Goal: Information Seeking & Learning: Learn about a topic

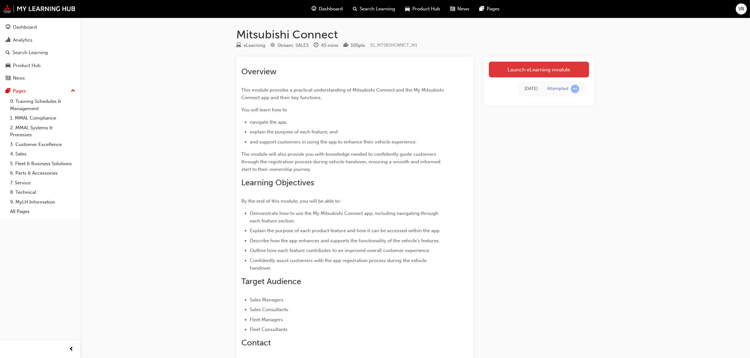
click at [524, 71] on link "Launch eLearning module" at bounding box center [539, 70] width 100 height 16
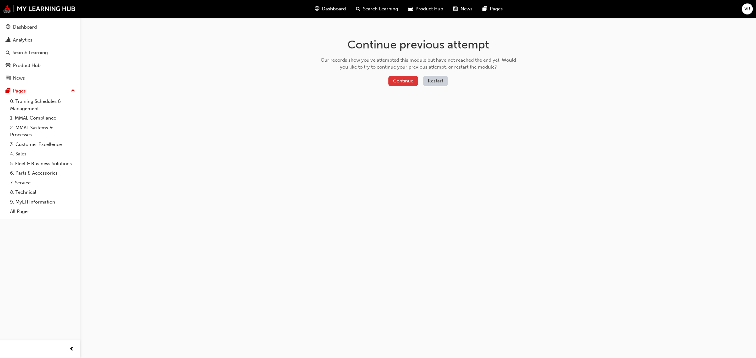
click at [401, 78] on button "Continue" at bounding box center [403, 81] width 30 height 10
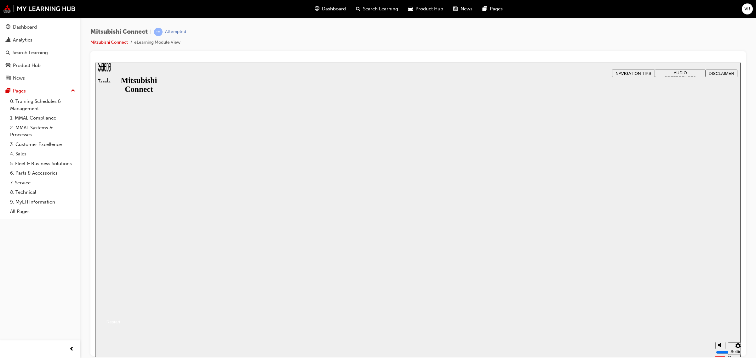
click at [120, 311] on button "Resume" at bounding box center [107, 315] width 25 height 8
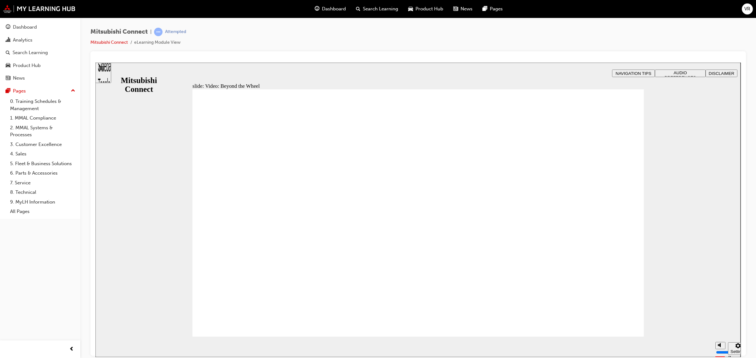
drag, startPoint x: 131, startPoint y: 72, endPoint x: 123, endPoint y: 72, distance: 8.2
click at [131, 72] on div "slide: Video: Beyond the Wheel You must watch the video to the end to be able t…" at bounding box center [417, 209] width 645 height 295
click at [106, 73] on div "Sidebar Toggle" at bounding box center [103, 75] width 11 height 38
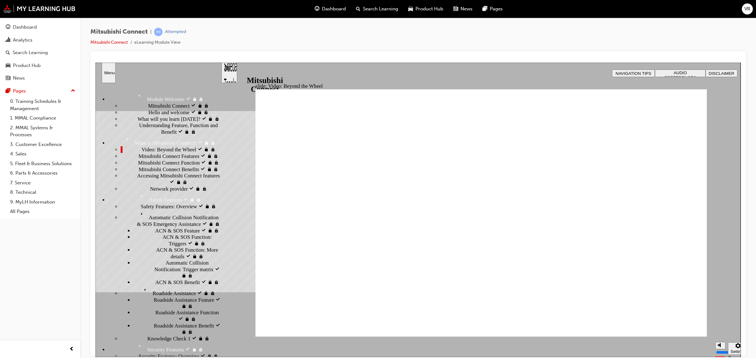
click at [106, 73] on div "Menu" at bounding box center [108, 72] width 9 height 5
click at [25, 101] on link "0. Training Schedules & Management" at bounding box center [43, 105] width 70 height 17
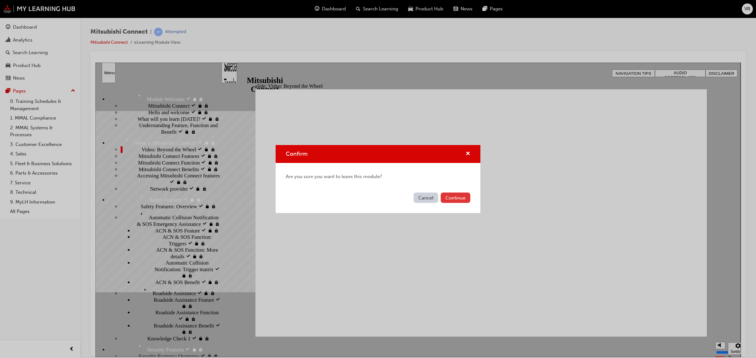
click at [456, 196] on button "Continue" at bounding box center [456, 198] width 30 height 10
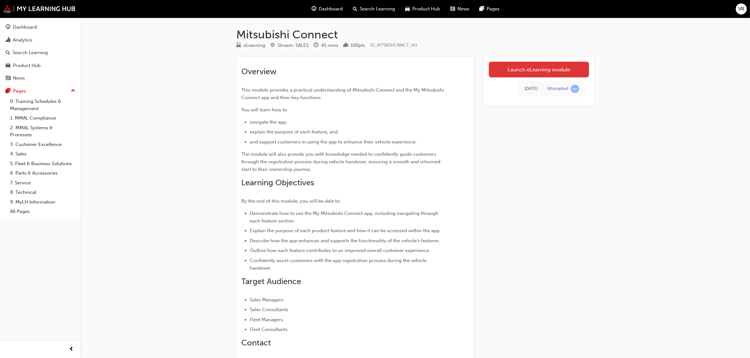
click at [512, 73] on link "Launch eLearning module" at bounding box center [539, 70] width 100 height 16
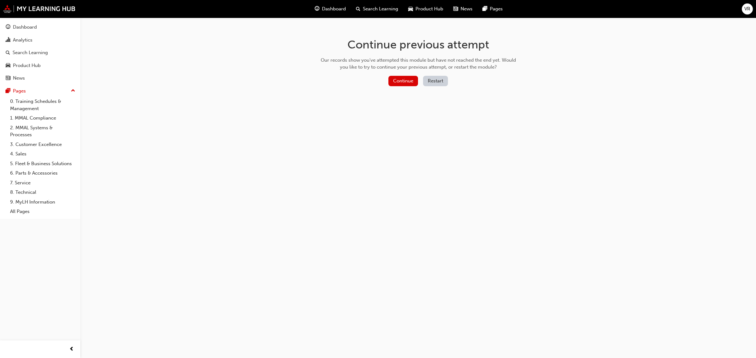
click at [438, 81] on button "Restart" at bounding box center [435, 81] width 25 height 10
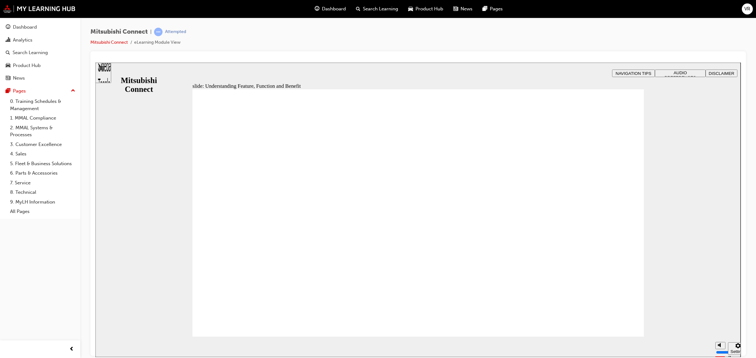
drag, startPoint x: 256, startPoint y: 184, endPoint x: 244, endPoint y: 177, distance: 13.4
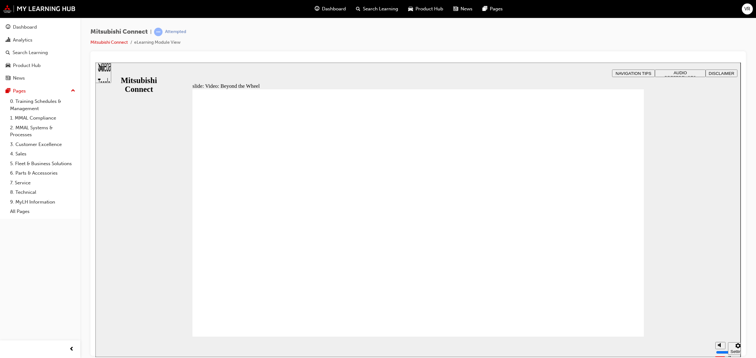
click at [106, 70] on div "Sidebar Toggle" at bounding box center [103, 75] width 11 height 38
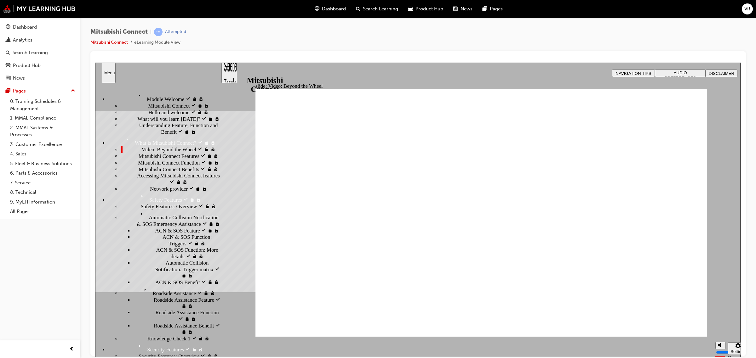
click at [141, 146] on span "Video: Beyond the Wheel visited" at bounding box center [176, 149] width 70 height 6
click at [185, 146] on div "Video: Beyond the Wheel visited Video: Beyond the Wheel" at bounding box center [171, 149] width 100 height 7
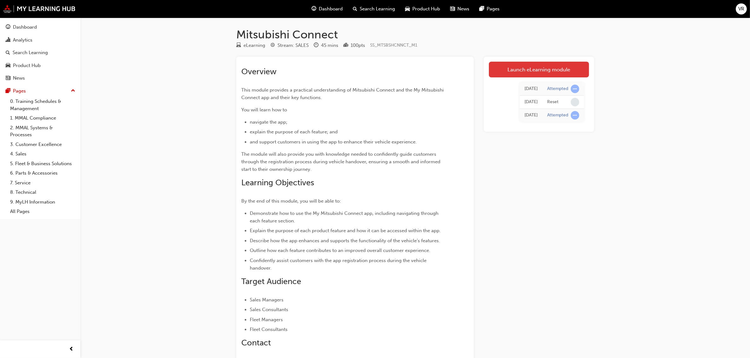
click at [544, 70] on link "Launch eLearning module" at bounding box center [539, 70] width 100 height 16
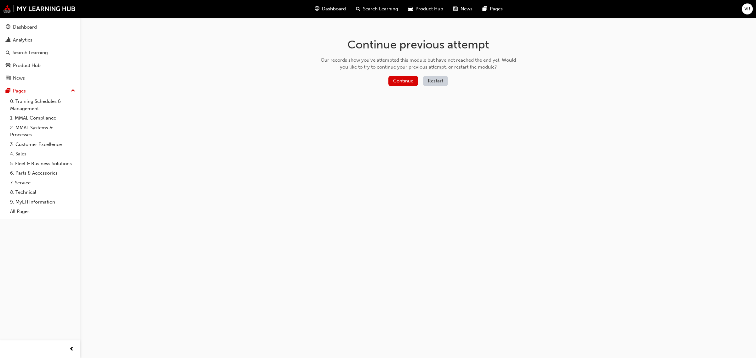
click at [430, 79] on button "Restart" at bounding box center [435, 81] width 25 height 10
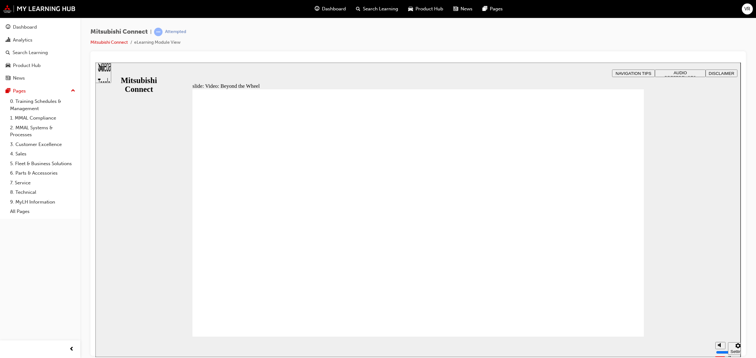
drag, startPoint x: 678, startPoint y: 168, endPoint x: 675, endPoint y: 174, distance: 6.9
click at [678, 168] on div "slide: Video: Beyond the Wheel Rectangle 2 Freeform 2 Oval 1 Oval 1 Oval 1 Rect…" at bounding box center [417, 209] width 645 height 295
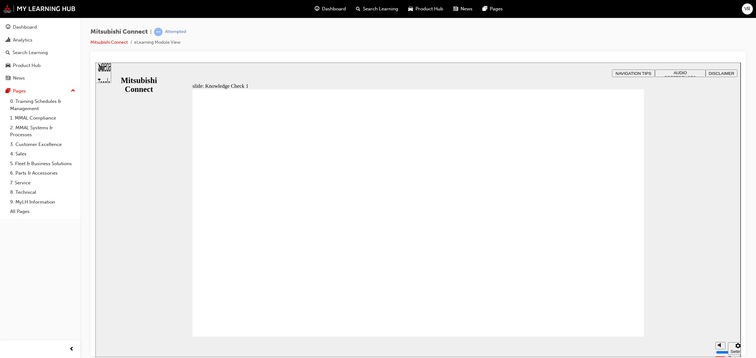
checkbox input "true"
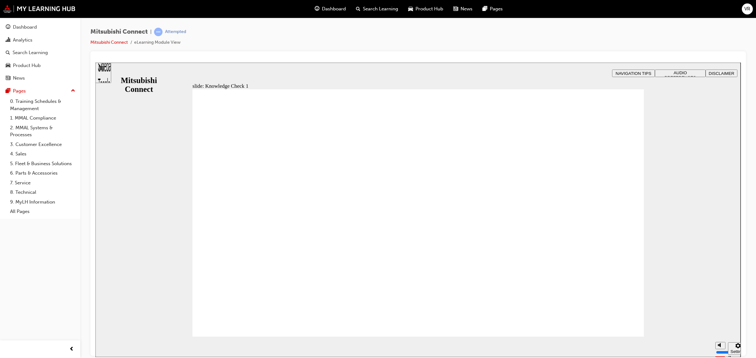
checkbox input "false"
checkbox input "true"
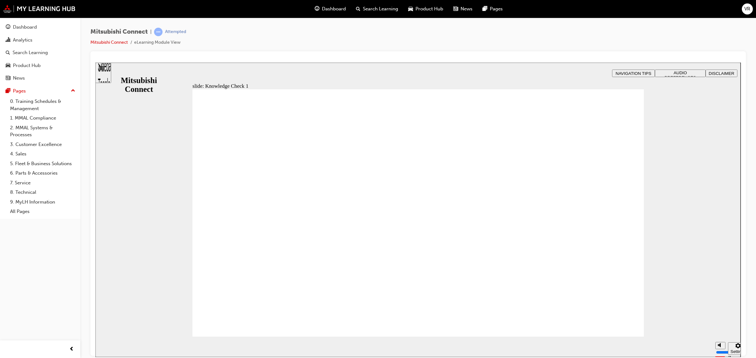
checkbox input "true"
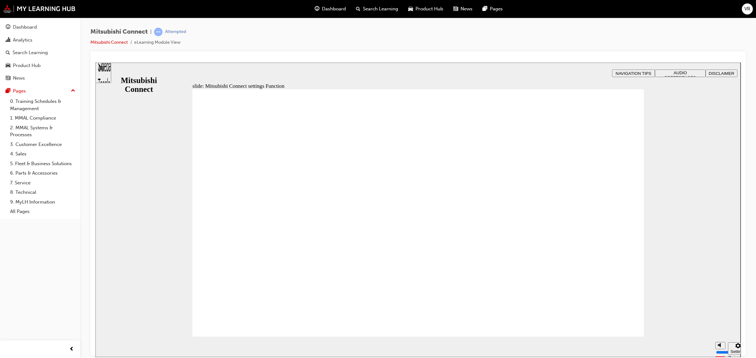
radio input "true"
radio input "false"
radio input "true"
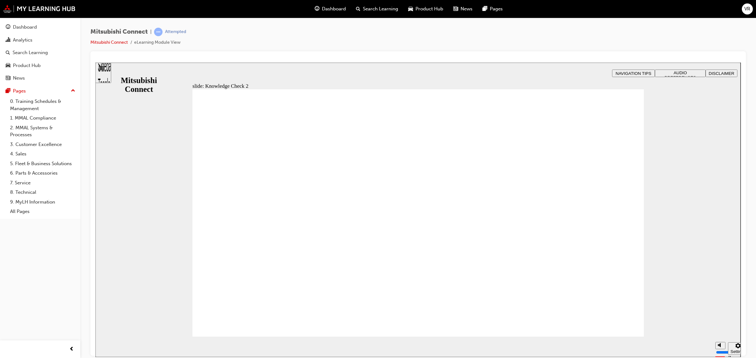
radio input "false"
radio input "true"
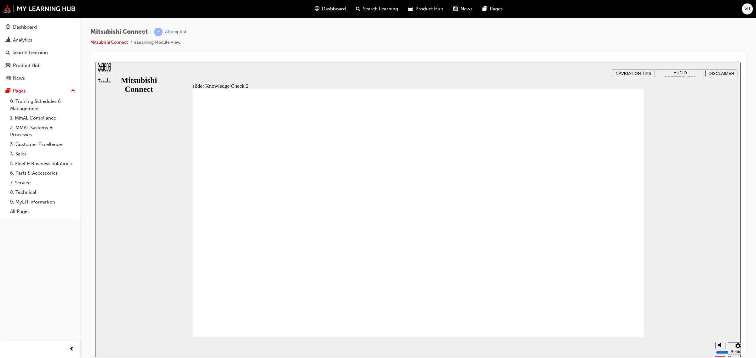
radio input "false"
radio input "true"
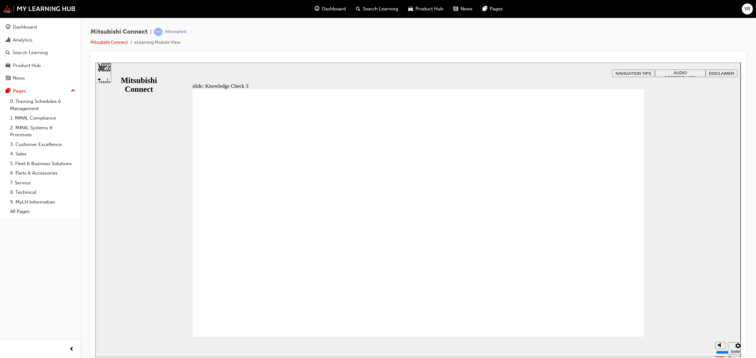
checkbox input "true"
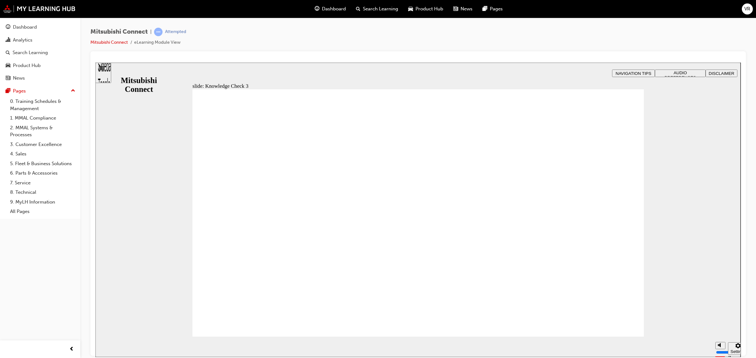
checkbox input "false"
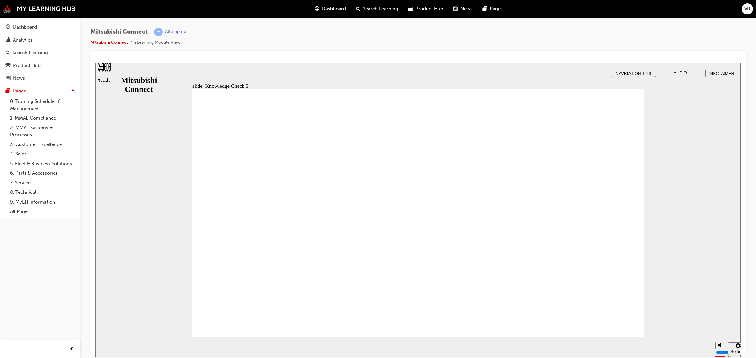
checkbox input "false"
checkbox input "true"
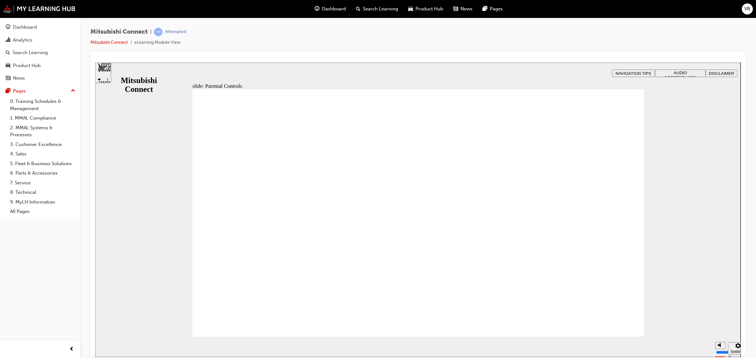
checkbox input "true"
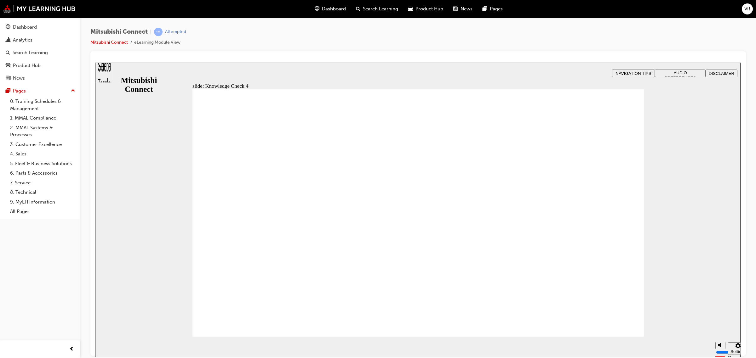
radio input "true"
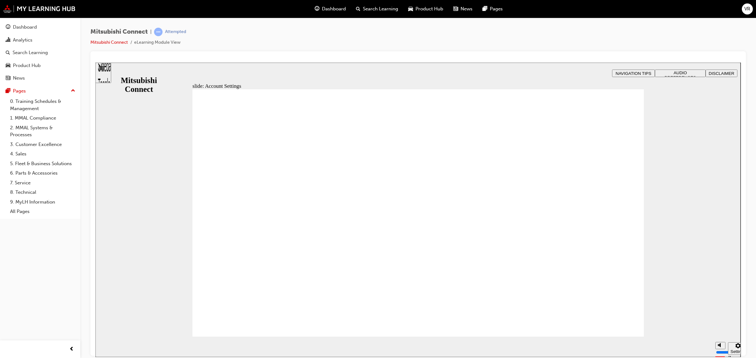
checkbox input "true"
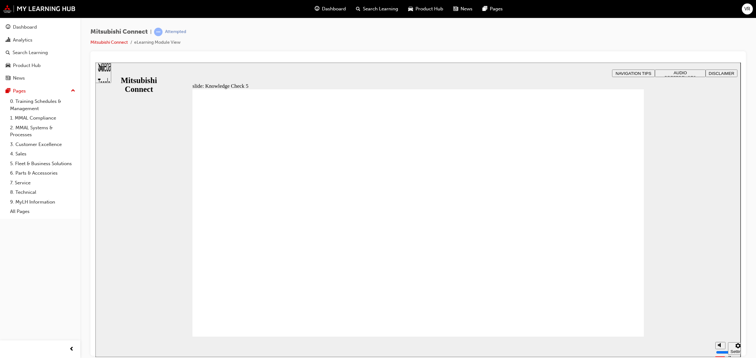
checkbox input "true"
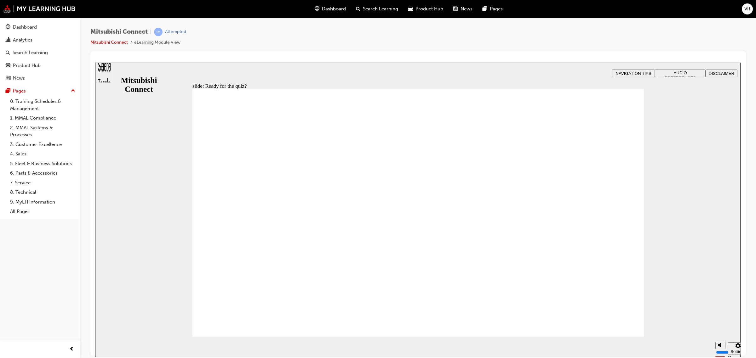
radio input "true"
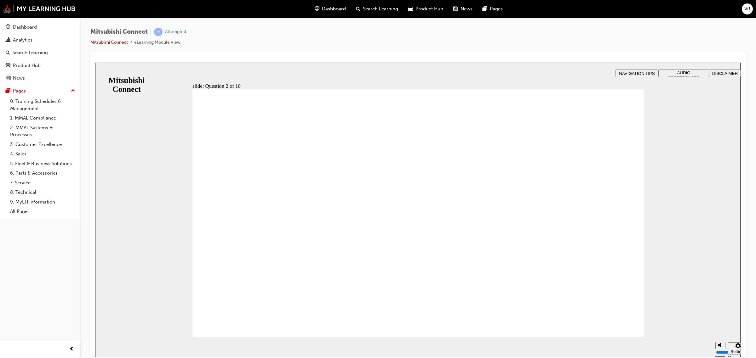
checkbox input "true"
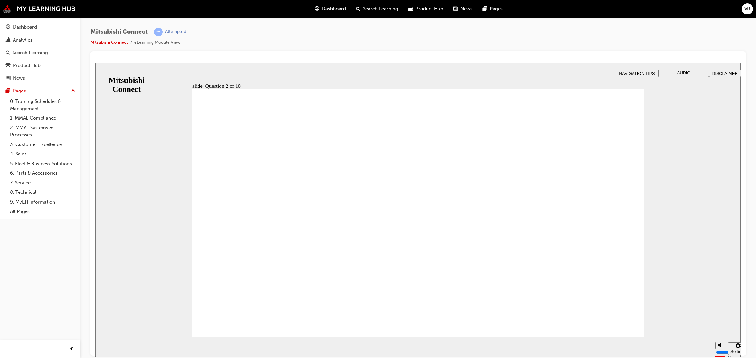
drag, startPoint x: 399, startPoint y: 321, endPoint x: 371, endPoint y: 318, distance: 28.5
checkbox input "true"
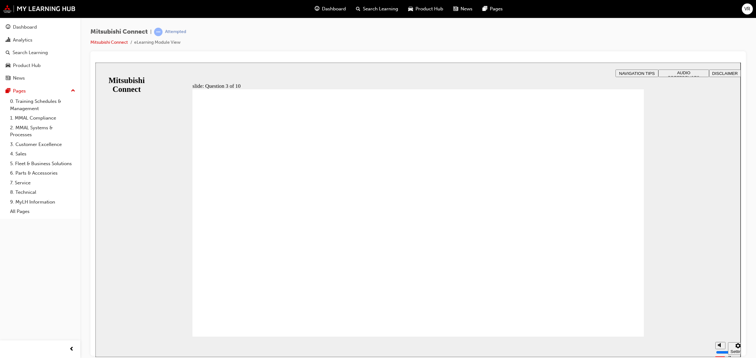
radio input "true"
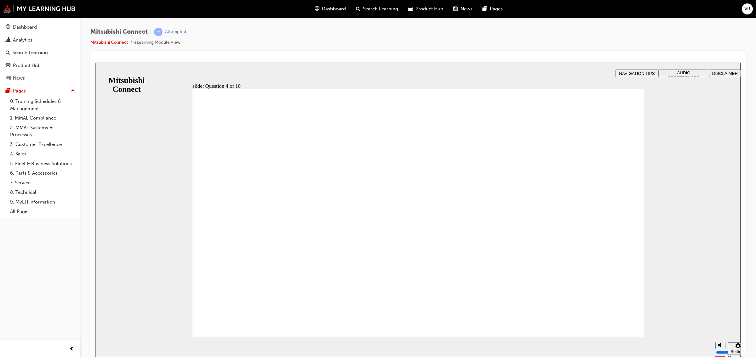
checkbox input "true"
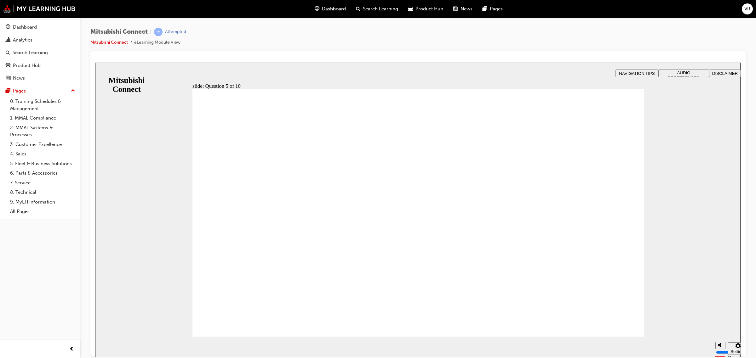
checkbox input "true"
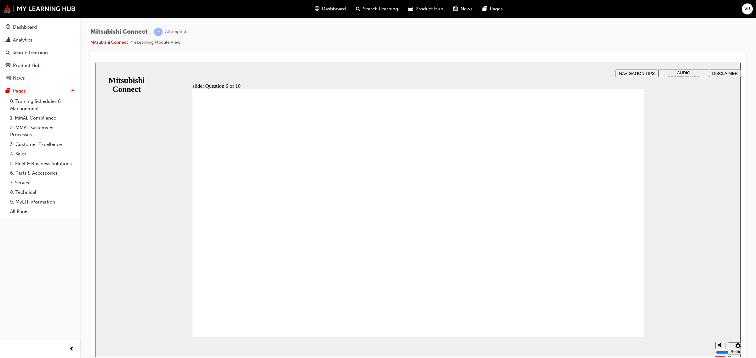
checkbox input "true"
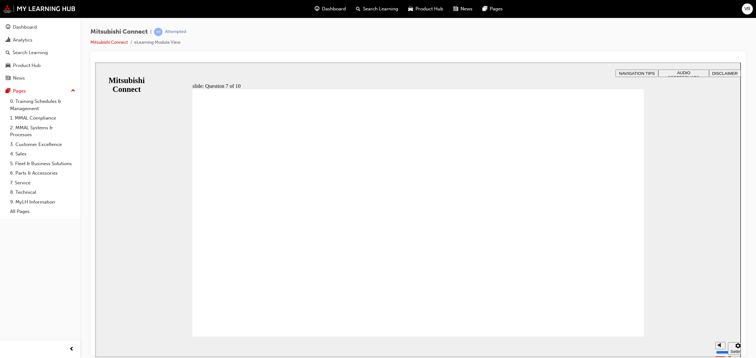
radio input "true"
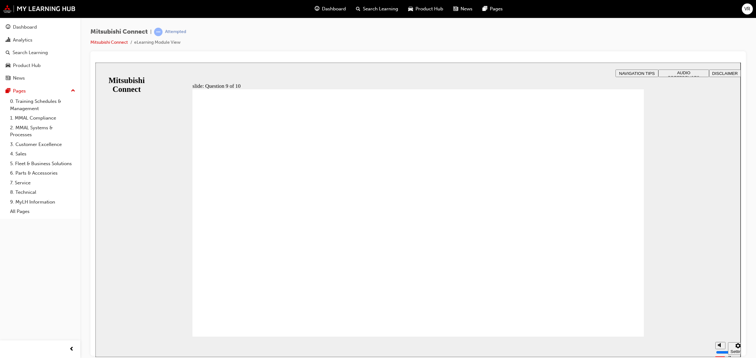
radio input "true"
checkbox input "true"
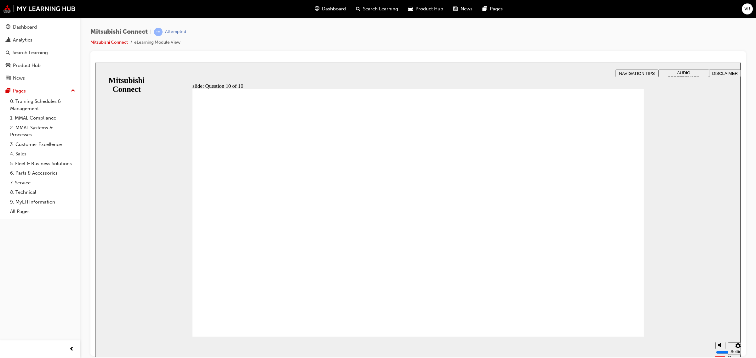
radio input "true"
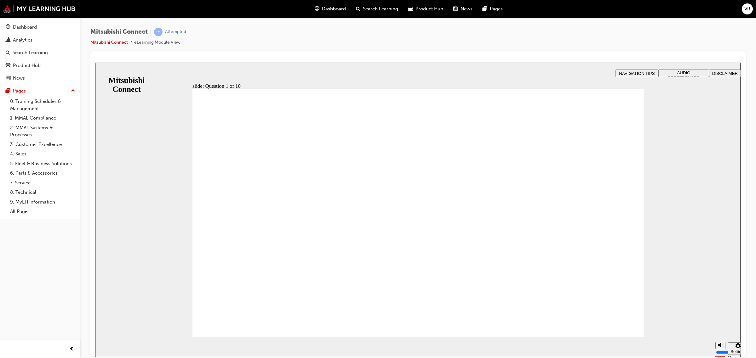
checkbox input "true"
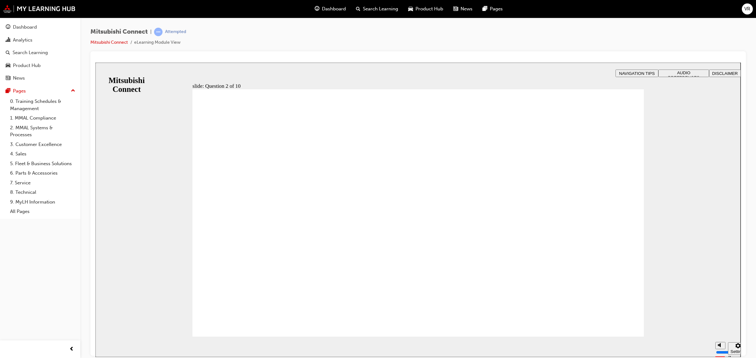
checkbox input "true"
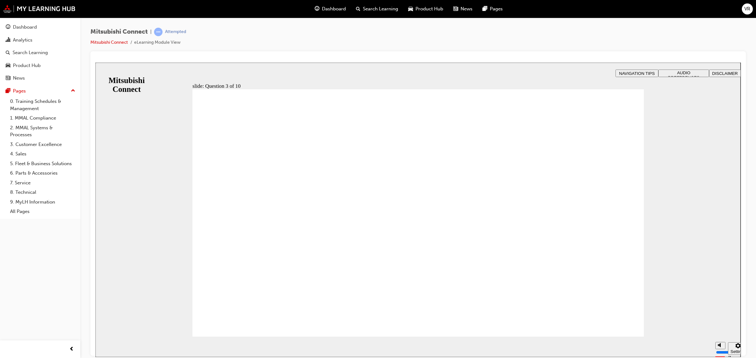
radio input "true"
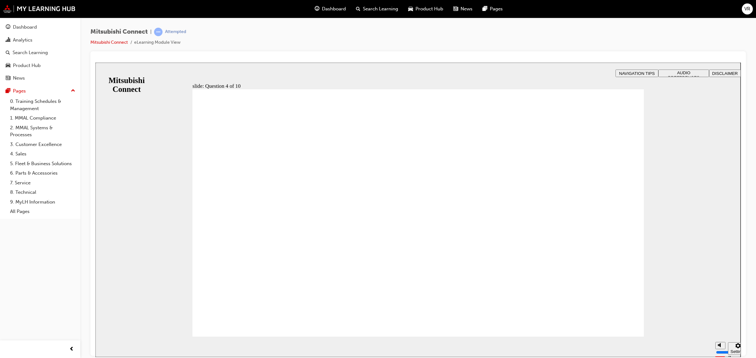
checkbox input "true"
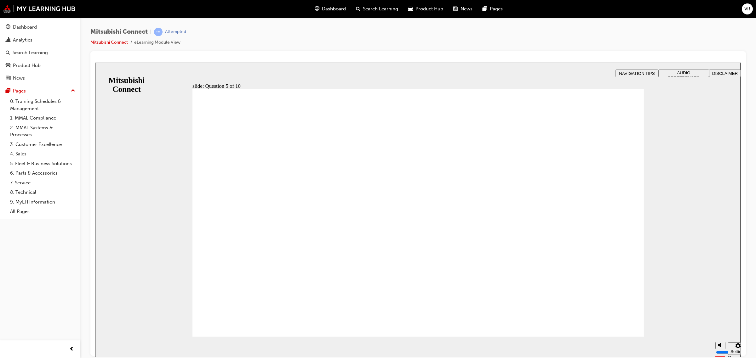
checkbox input "true"
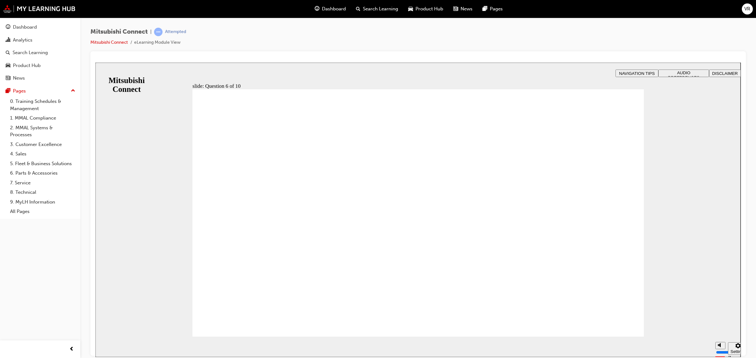
checkbox input "true"
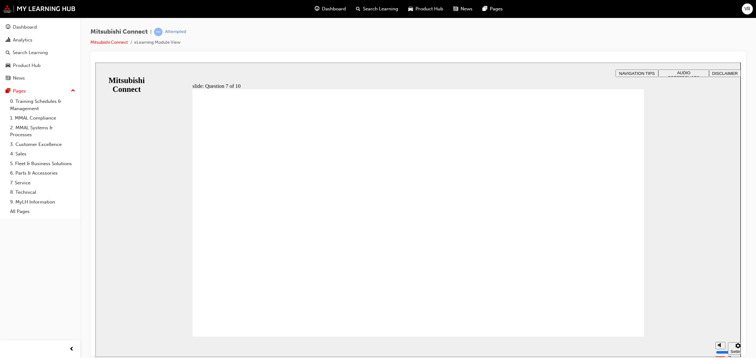
checkbox input "true"
radio input "true"
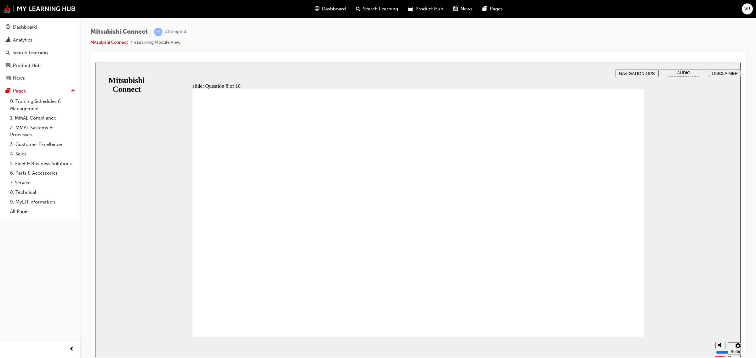
radio input "true"
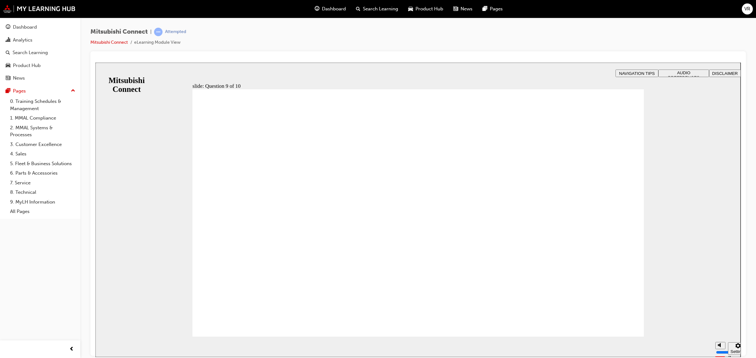
checkbox input "true"
checkbox input "false"
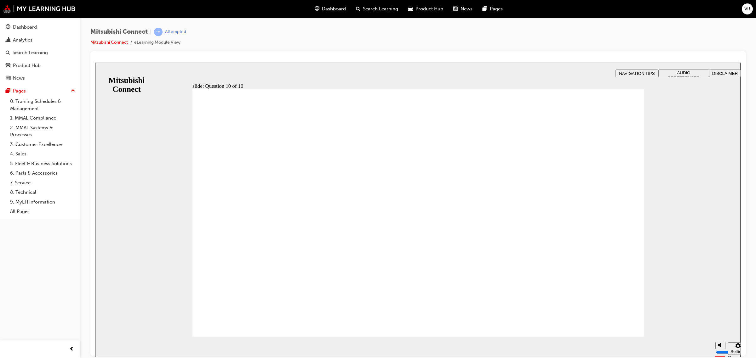
radio input "true"
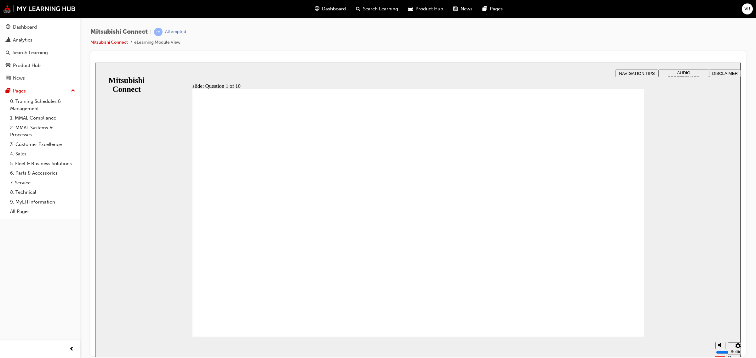
drag, startPoint x: 362, startPoint y: 232, endPoint x: 358, endPoint y: 225, distance: 7.5
checkbox input "true"
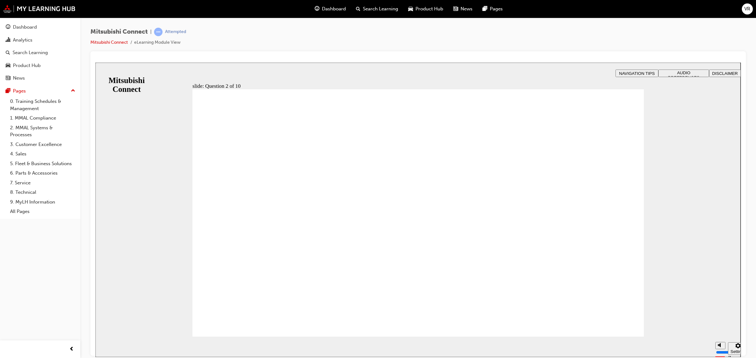
checkbox input "true"
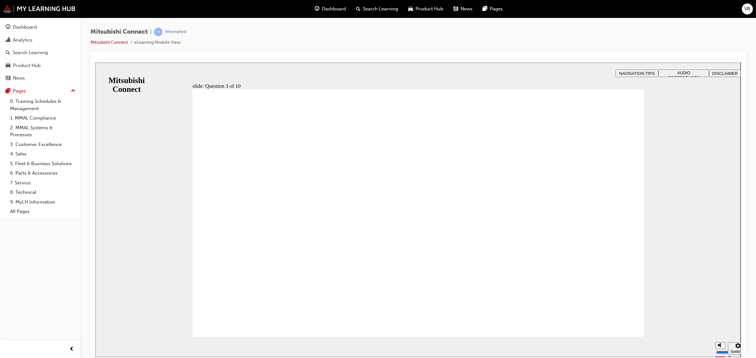
radio input "true"
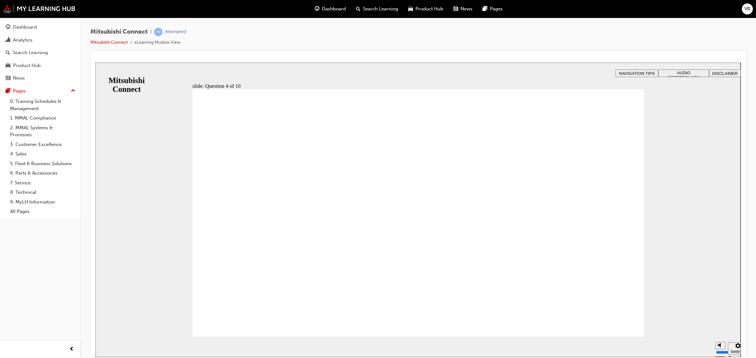
drag, startPoint x: 229, startPoint y: 312, endPoint x: 238, endPoint y: 319, distance: 11.9
checkbox input "true"
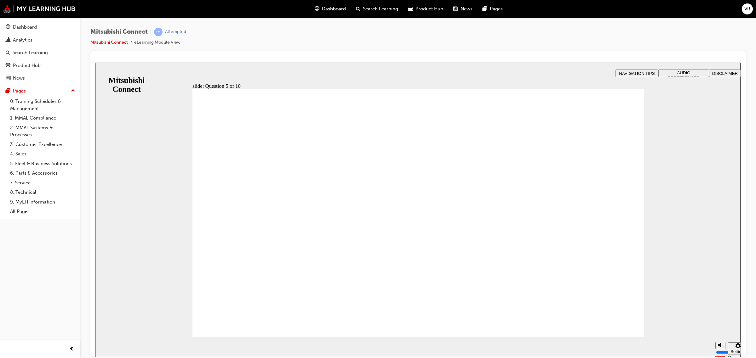
checkbox input "true"
drag, startPoint x: 232, startPoint y: 314, endPoint x: 232, endPoint y: 321, distance: 7.0
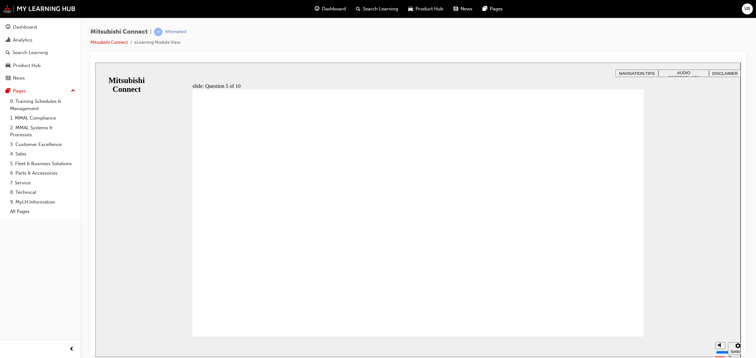
checkbox input "true"
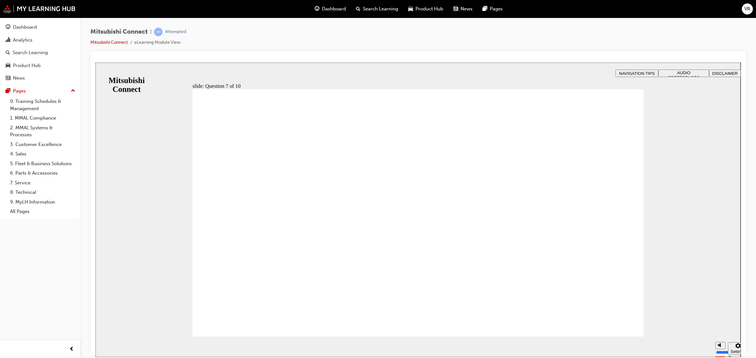
checkbox input "true"
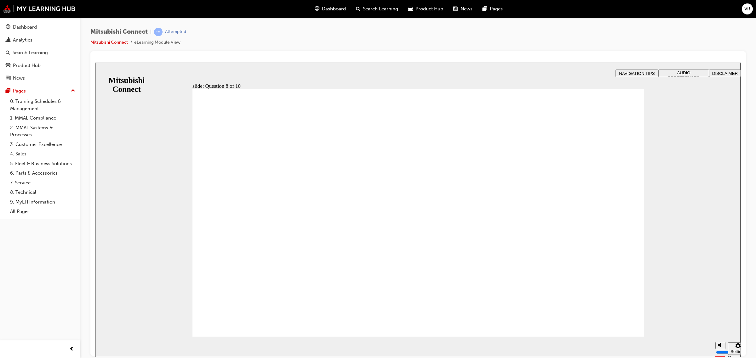
radio input "true"
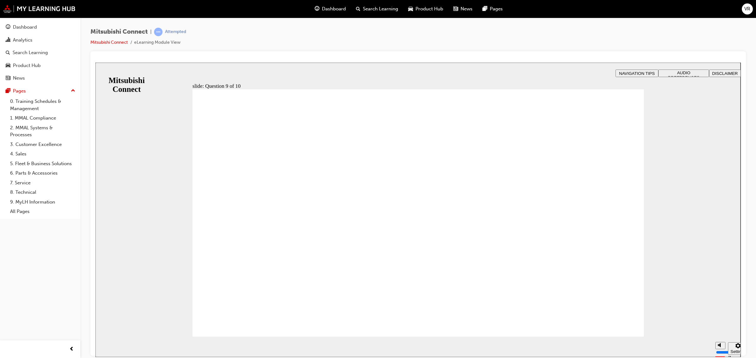
checkbox input "true"
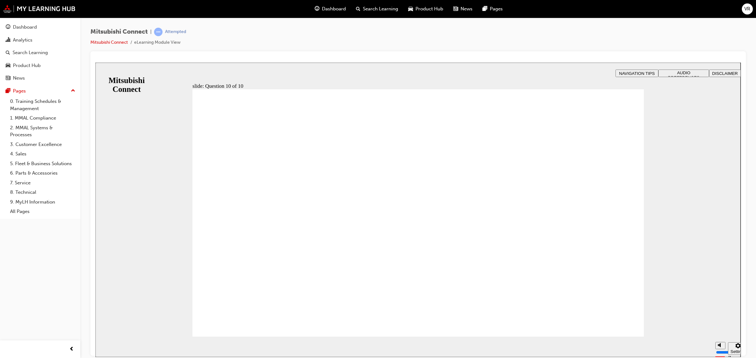
radio input "true"
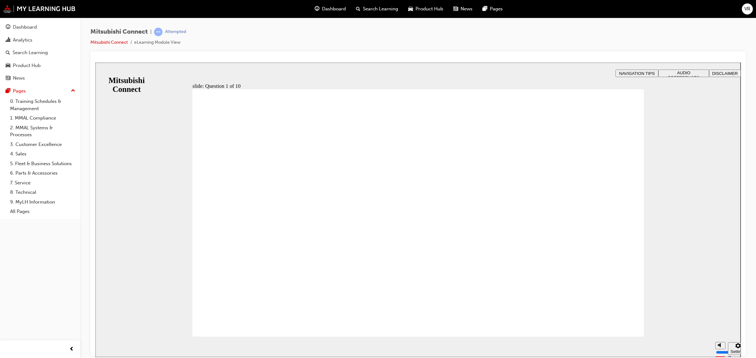
drag, startPoint x: 306, startPoint y: 199, endPoint x: 328, endPoint y: 225, distance: 34.4
checkbox input "true"
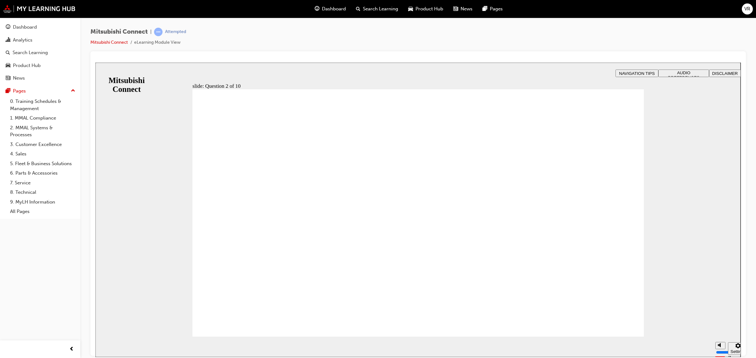
checkbox input "true"
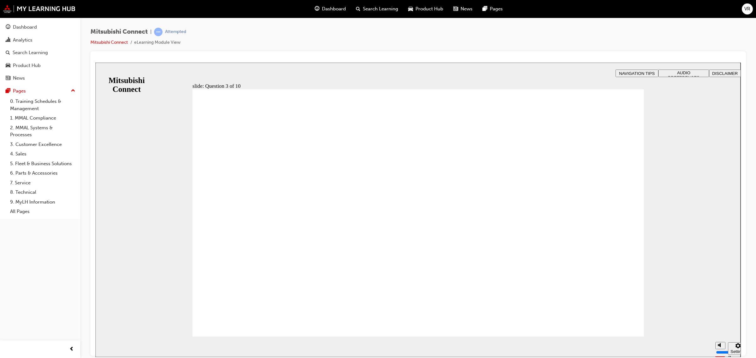
radio input "true"
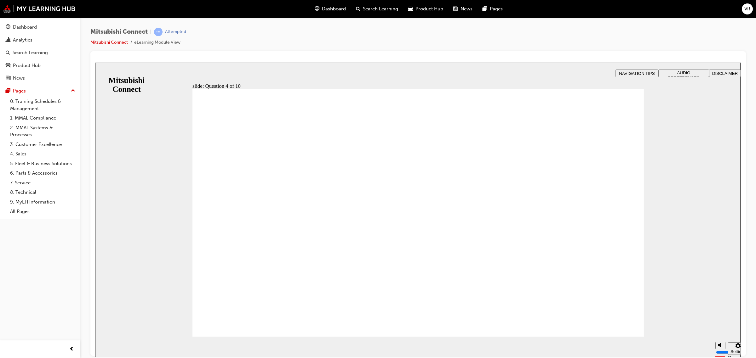
checkbox input "true"
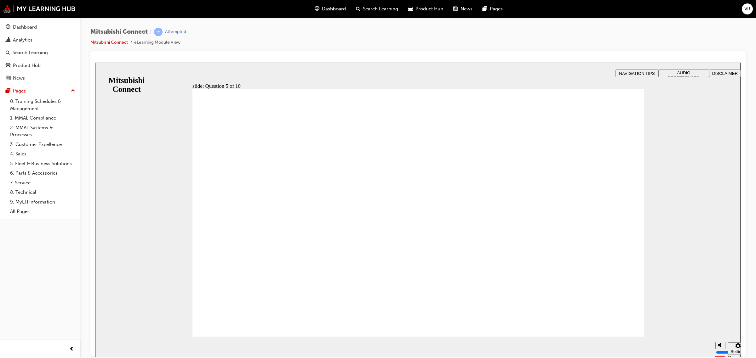
checkbox input "true"
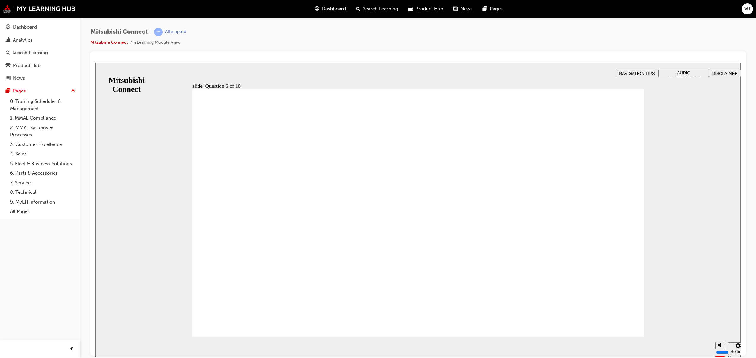
checkbox input "true"
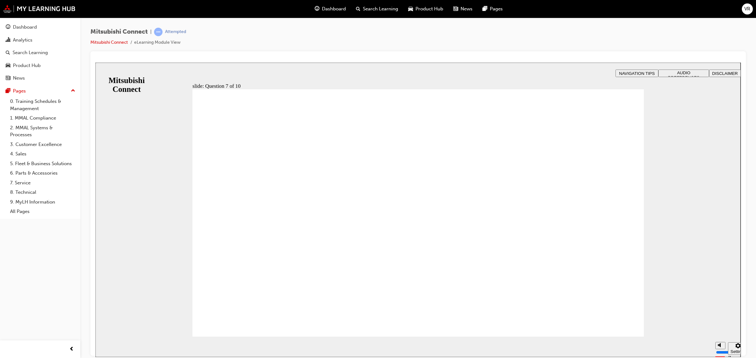
radio input "true"
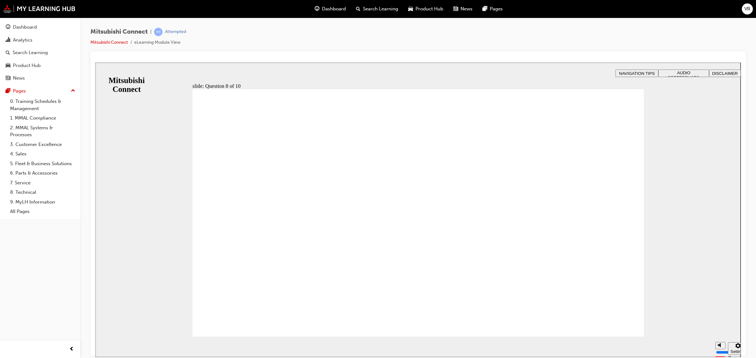
radio input "true"
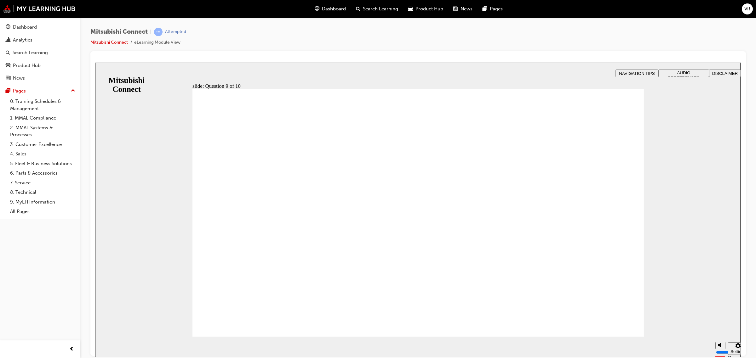
checkbox input "true"
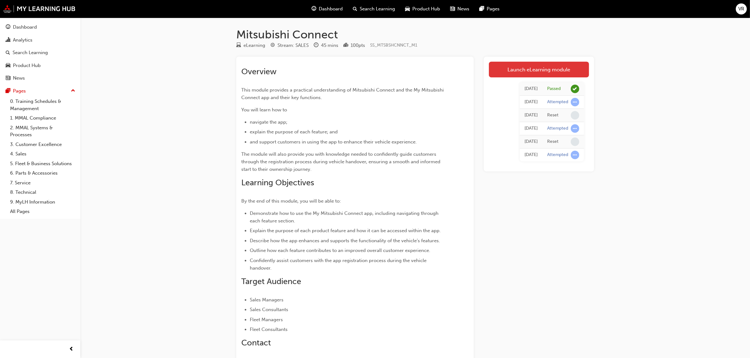
click at [553, 66] on link "Launch eLearning module" at bounding box center [539, 70] width 100 height 16
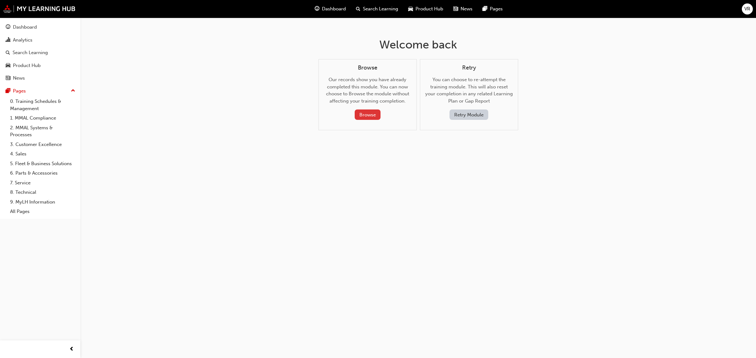
click at [375, 115] on button "Browse" at bounding box center [368, 115] width 26 height 10
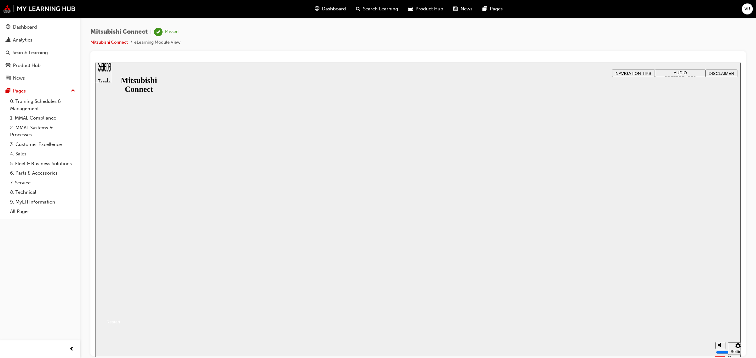
click at [120, 311] on button "Resume" at bounding box center [107, 315] width 25 height 8
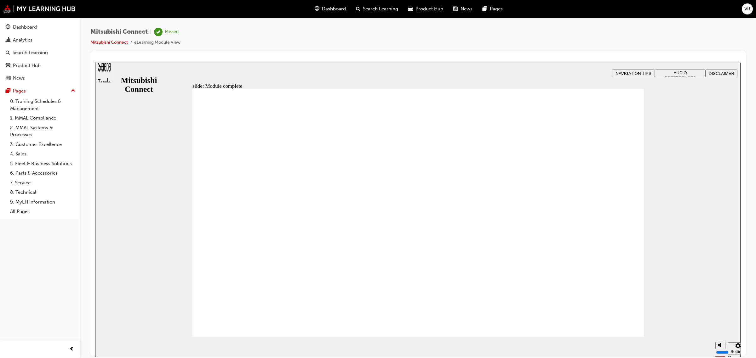
click at [631, 71] on span "NAVIGATION TIPS" at bounding box center [634, 73] width 36 height 5
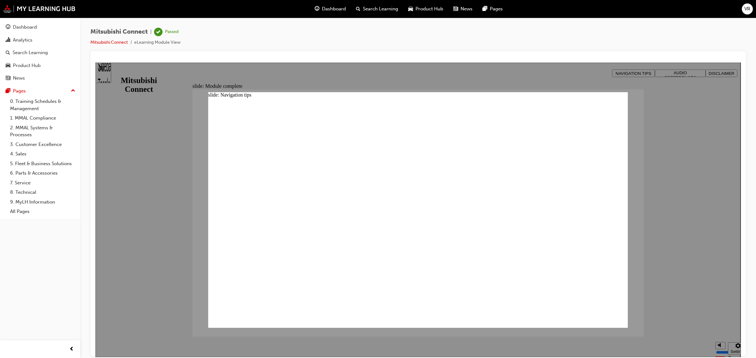
click at [675, 71] on div at bounding box center [417, 209] width 645 height 295
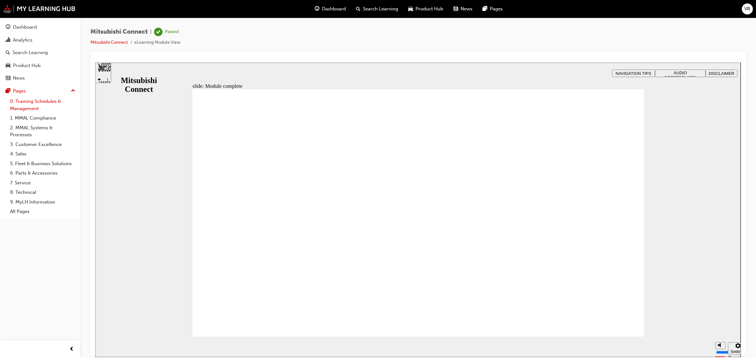
click at [44, 101] on link "0. Training Schedules & Management" at bounding box center [43, 105] width 70 height 17
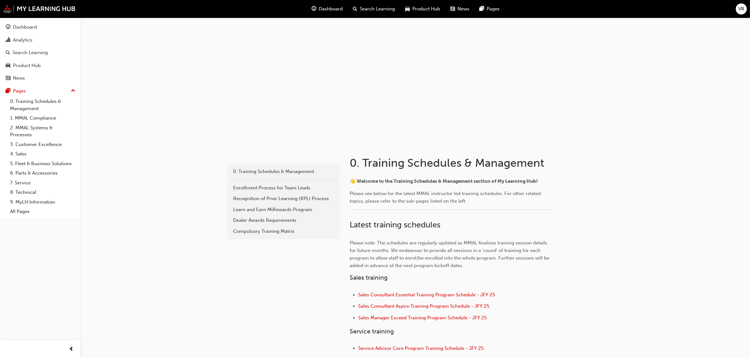
click at [324, 7] on span "Dashboard" at bounding box center [331, 8] width 24 height 7
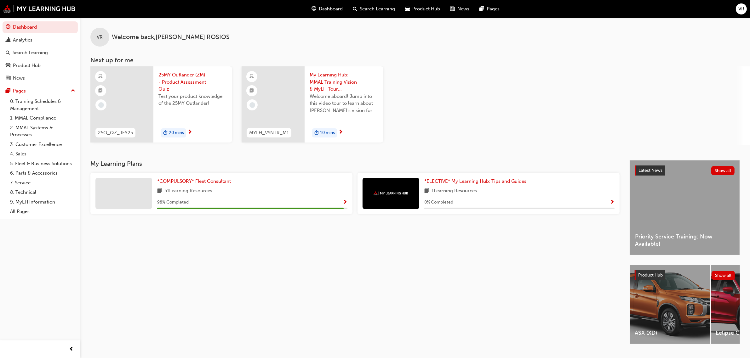
click at [381, 6] on span "Search Learning" at bounding box center [377, 8] width 35 height 7
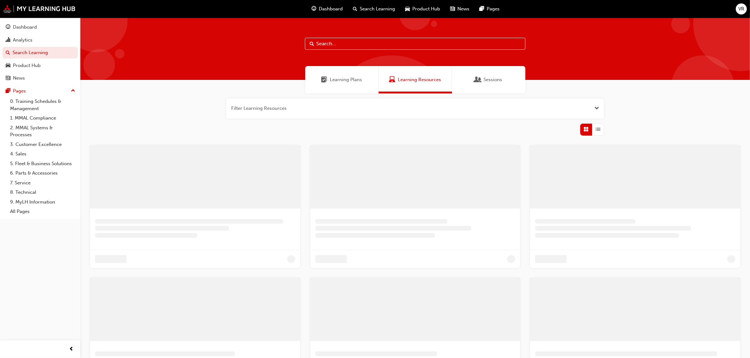
click at [369, 43] on input "text" at bounding box center [415, 44] width 221 height 12
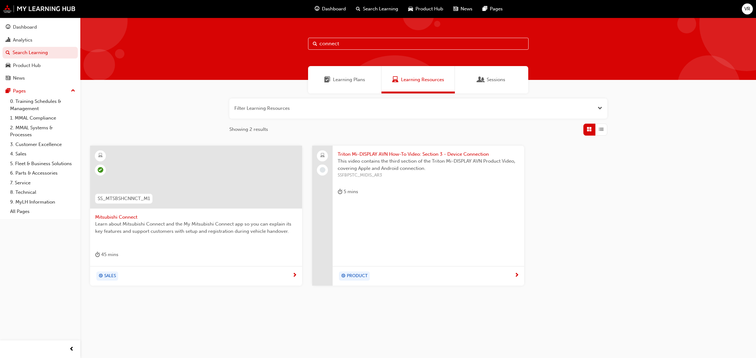
type input "connect"
click at [127, 201] on span "SS_MTSBSHCNNCT_M1" at bounding box center [124, 198] width 52 height 7
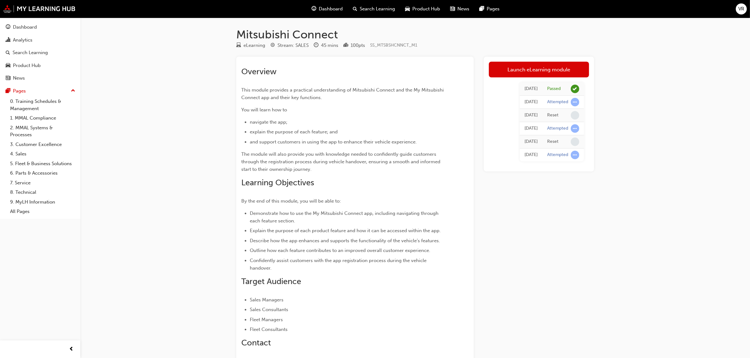
click at [247, 46] on div "eLearning" at bounding box center [255, 45] width 22 height 7
drag, startPoint x: 288, startPoint y: 48, endPoint x: 315, endPoint y: 48, distance: 27.1
click at [290, 48] on div "Stream: SALES" at bounding box center [293, 45] width 31 height 7
click at [322, 47] on div "45 mins" at bounding box center [329, 45] width 17 height 7
click at [29, 41] on div "Analytics" at bounding box center [23, 40] width 20 height 7
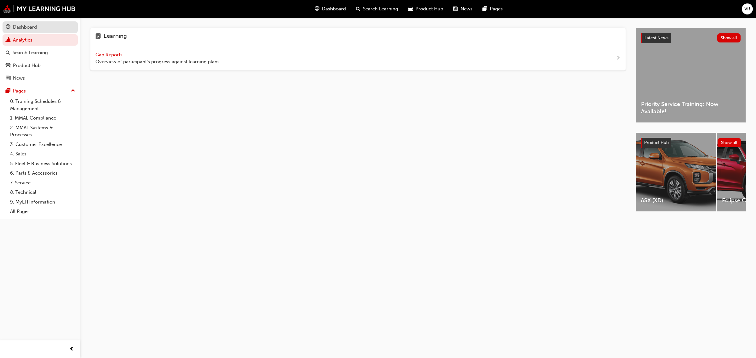
click at [33, 28] on div "Dashboard" at bounding box center [25, 27] width 24 height 7
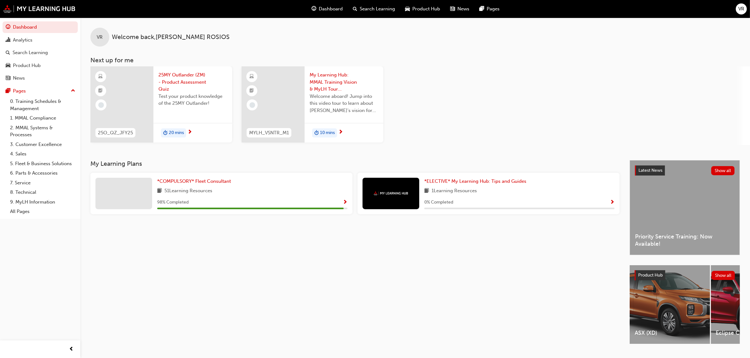
click at [362, 8] on span "Search Learning" at bounding box center [377, 8] width 35 height 7
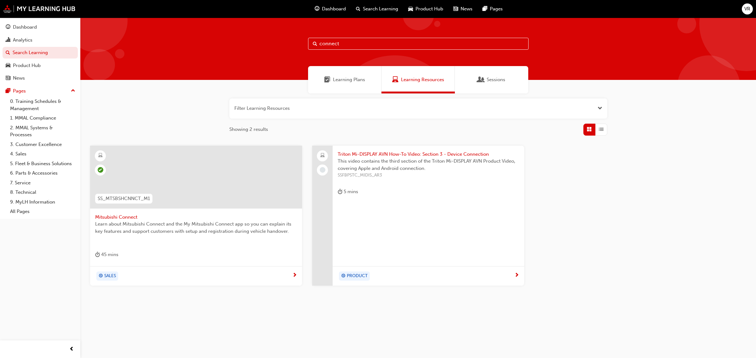
click at [125, 198] on span "SS_MTSBSHCNNCT_M1" at bounding box center [124, 198] width 52 height 7
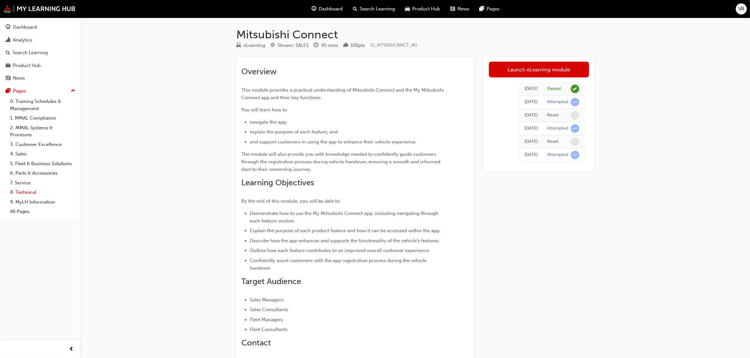
click at [33, 192] on link "8. Technical" at bounding box center [43, 193] width 70 height 10
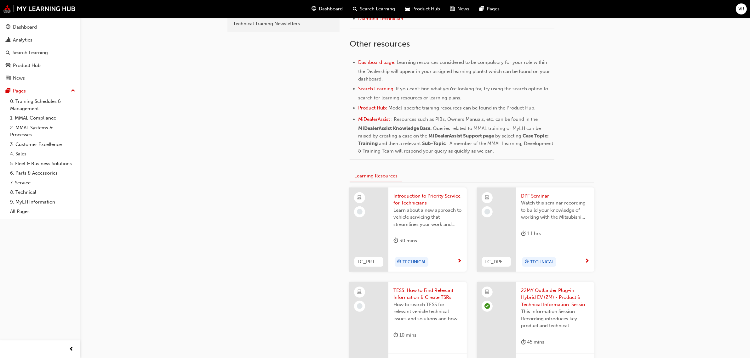
scroll to position [79, 0]
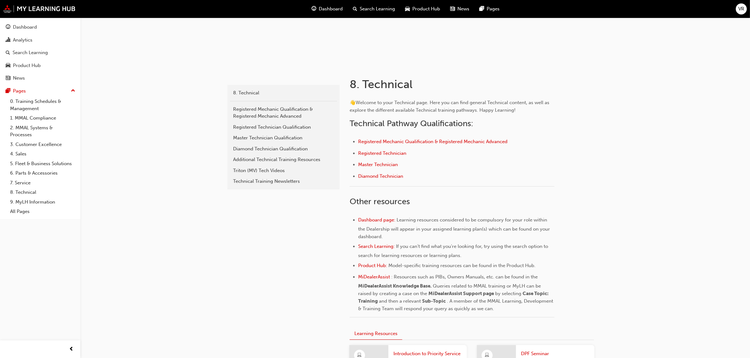
click at [427, 7] on span "Product Hub" at bounding box center [427, 8] width 28 height 7
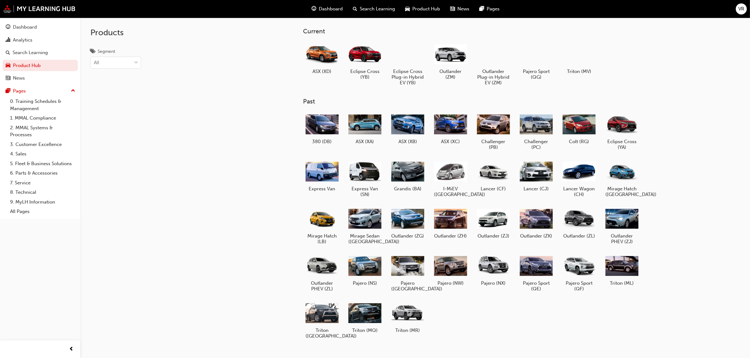
click at [459, 7] on span "News" at bounding box center [464, 8] width 12 height 7
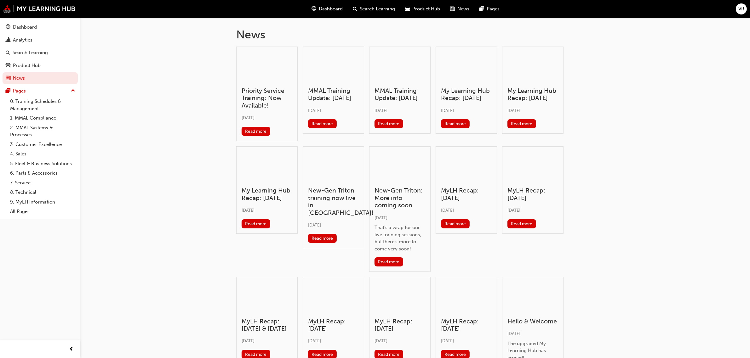
click at [366, 7] on span "Search Learning" at bounding box center [377, 8] width 35 height 7
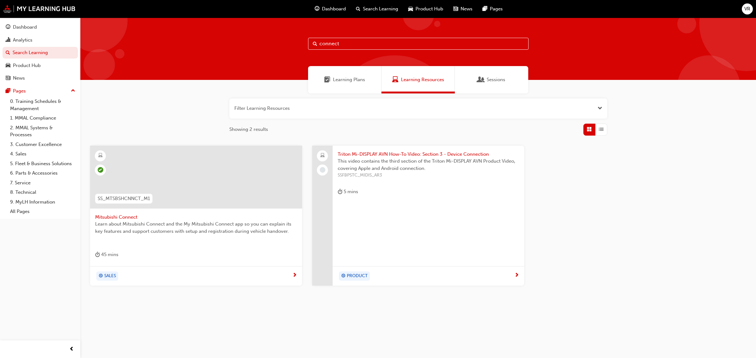
click at [358, 43] on input "connect" at bounding box center [418, 44] width 221 height 12
click at [111, 278] on span "SALES" at bounding box center [110, 276] width 12 height 7
click at [360, 155] on span "Triton Mi-DISPLAY AVN How-To Video: Section 3 - Device Connection" at bounding box center [428, 154] width 181 height 7
click at [350, 81] on span "Learning Plans" at bounding box center [349, 79] width 32 height 7
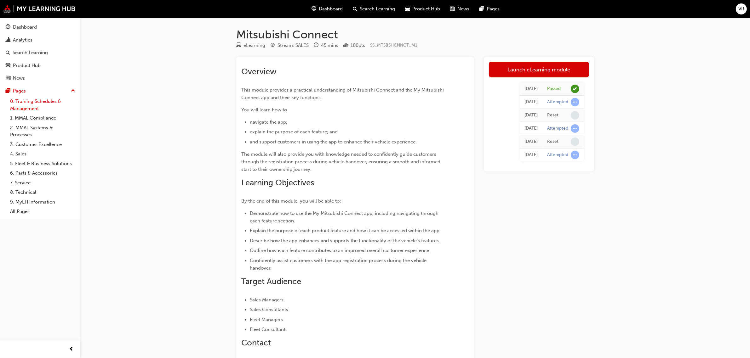
click at [26, 100] on link "0. Training Schedules & Management" at bounding box center [43, 105] width 70 height 17
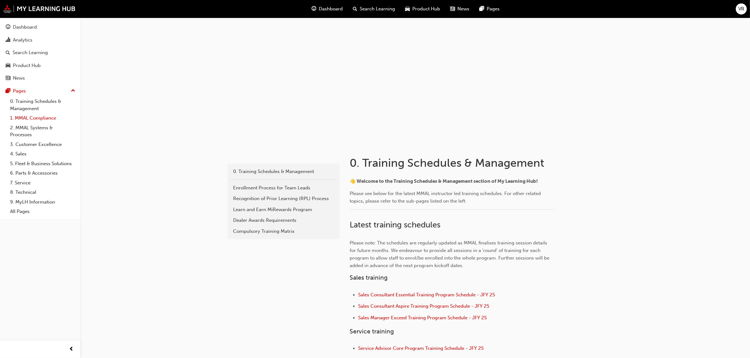
click at [33, 118] on link "1. MMAL Compliance" at bounding box center [43, 118] width 70 height 10
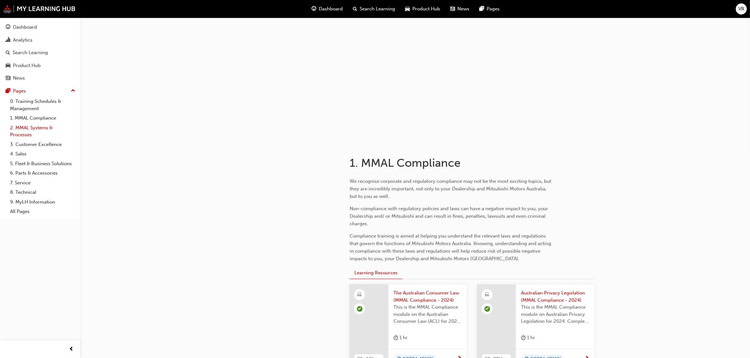
click at [32, 133] on link "2. MMAL Systems & Processes" at bounding box center [43, 131] width 70 height 17
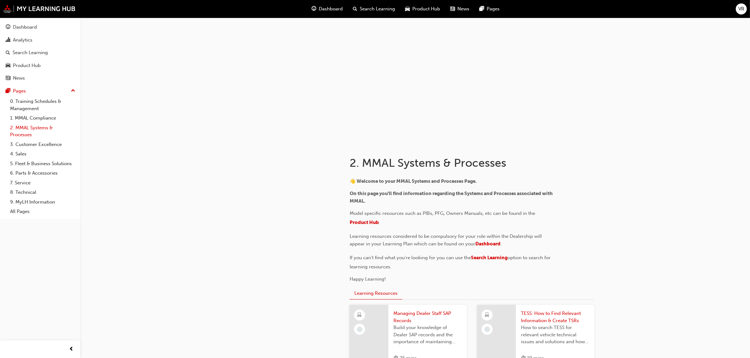
scroll to position [39, 0]
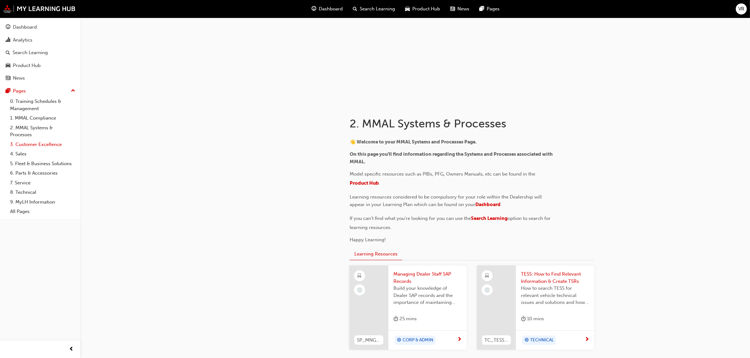
click at [37, 145] on link "3. Customer Excellence" at bounding box center [43, 145] width 70 height 10
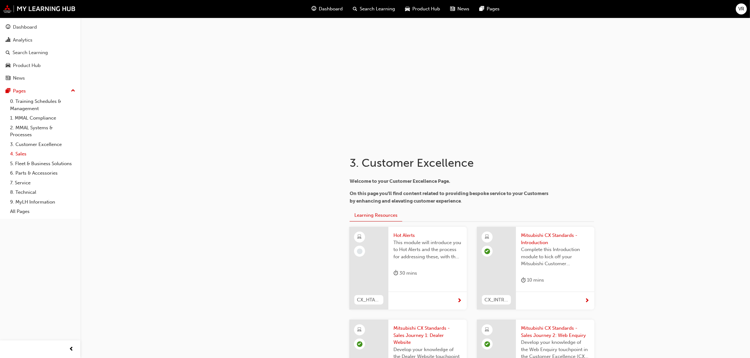
click at [24, 155] on link "4. Sales" at bounding box center [43, 154] width 70 height 10
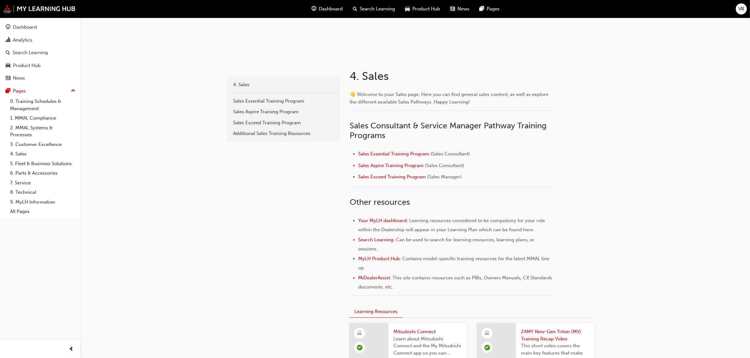
scroll to position [118, 0]
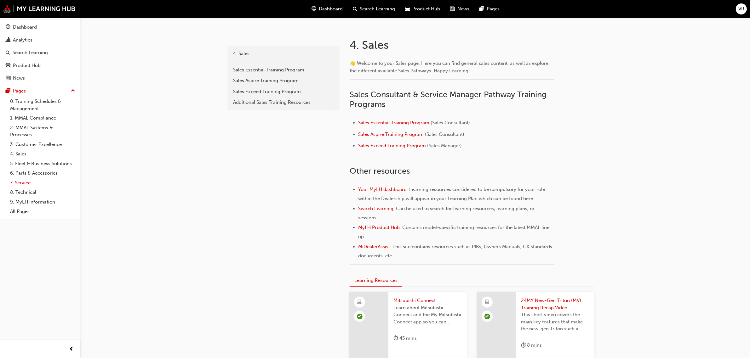
click at [24, 184] on link "7. Service" at bounding box center [43, 183] width 70 height 10
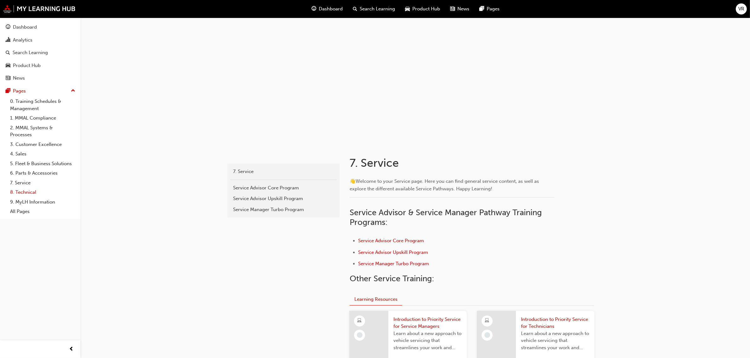
click at [17, 193] on link "8. Technical" at bounding box center [43, 193] width 70 height 10
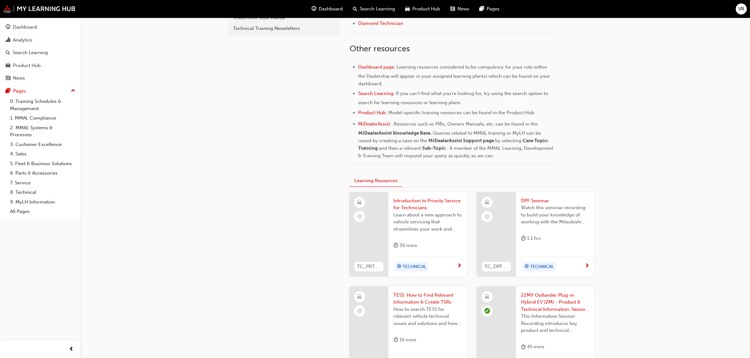
scroll to position [236, 0]
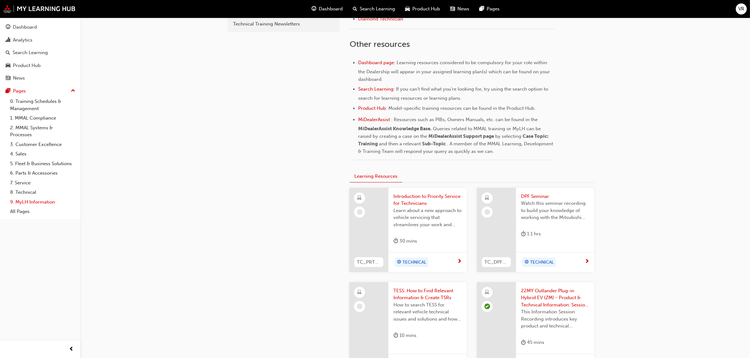
click at [18, 202] on link "9. MyLH Information" at bounding box center [43, 203] width 70 height 10
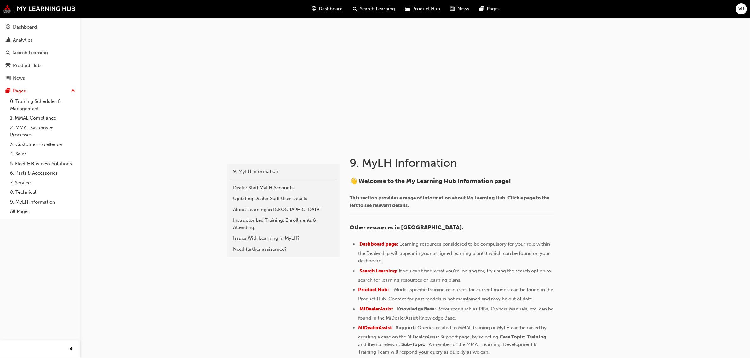
click at [374, 7] on span "Search Learning" at bounding box center [377, 8] width 35 height 7
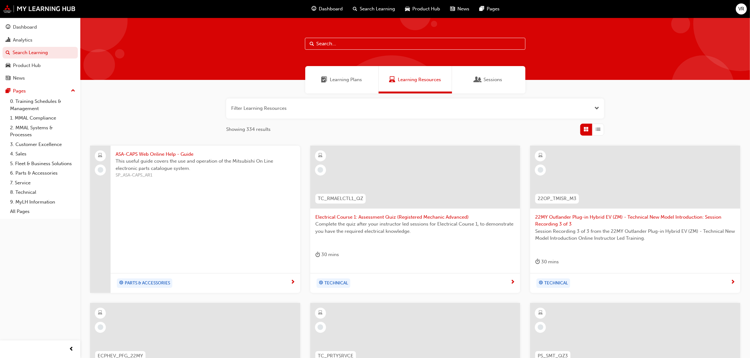
click at [352, 42] on input "text" at bounding box center [415, 44] width 221 height 12
type input "connect"
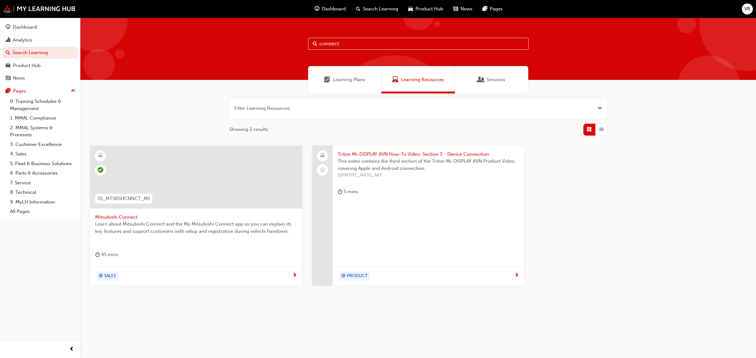
click at [127, 198] on span "SS_MTSBSHCNNCT_M1" at bounding box center [124, 198] width 52 height 7
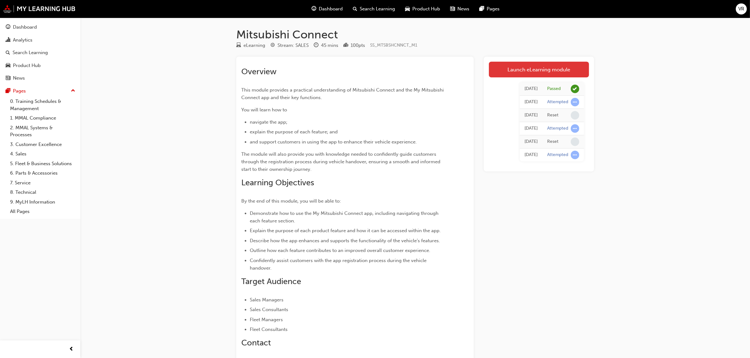
click at [528, 64] on link "Launch eLearning module" at bounding box center [539, 70] width 100 height 16
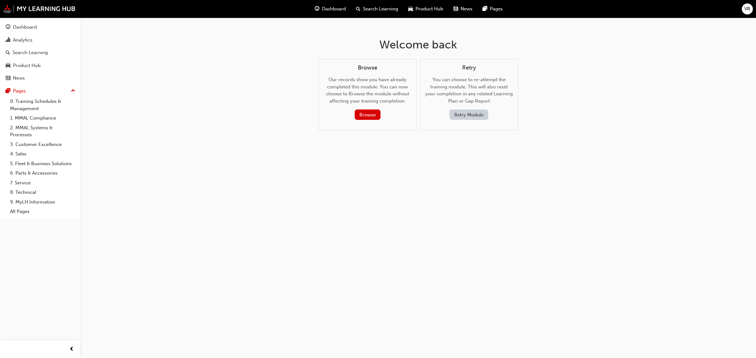
click at [470, 115] on button "Retry Module" at bounding box center [469, 115] width 39 height 10
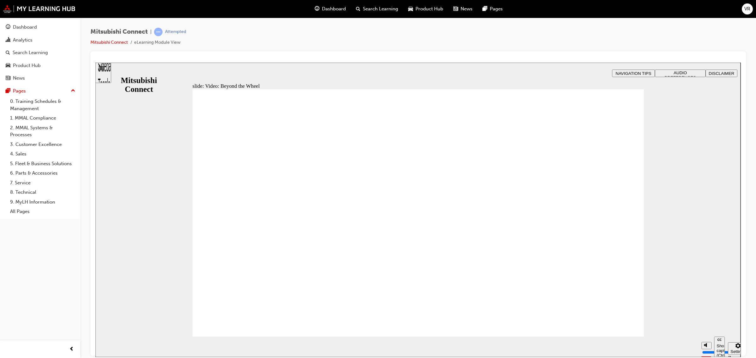
drag, startPoint x: 709, startPoint y: 176, endPoint x: 703, endPoint y: 181, distance: 8.0
click at [709, 176] on div "slide: Video: Beyond the Wheel You must watch the video to the end to be able t…" at bounding box center [417, 209] width 645 height 295
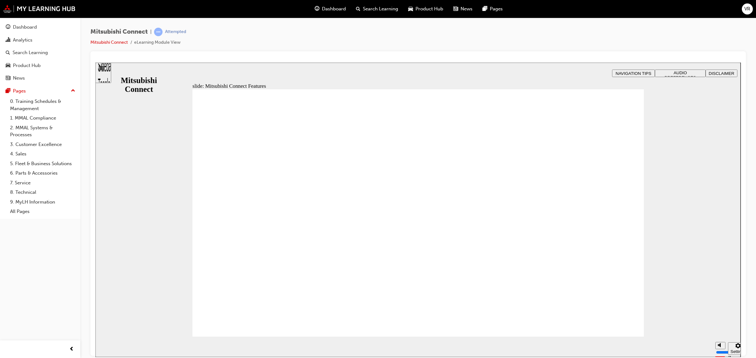
drag, startPoint x: 484, startPoint y: 299, endPoint x: 636, endPoint y: 317, distance: 152.9
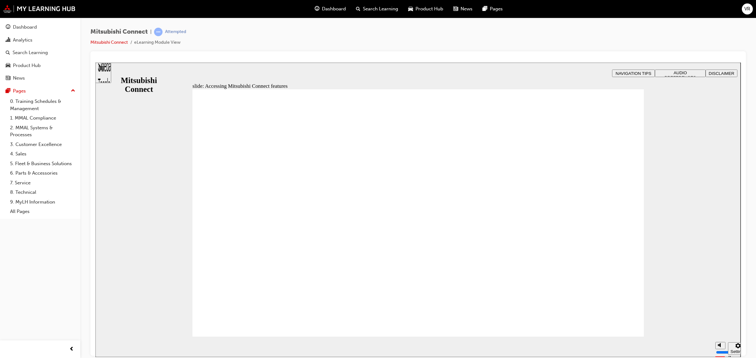
drag, startPoint x: 259, startPoint y: 206, endPoint x: 262, endPoint y: 206, distance: 3.5
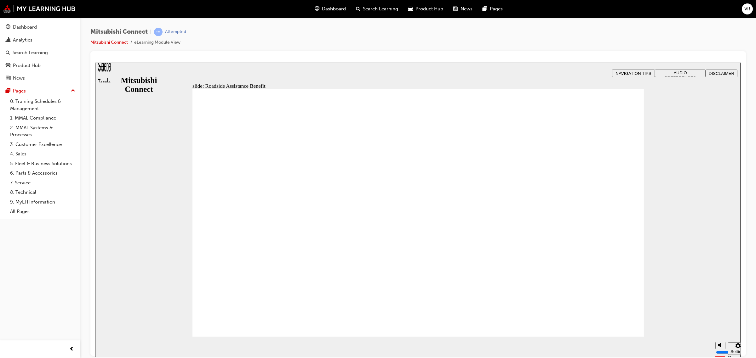
drag, startPoint x: 509, startPoint y: 296, endPoint x: 551, endPoint y: 304, distance: 42.7
checkbox input "true"
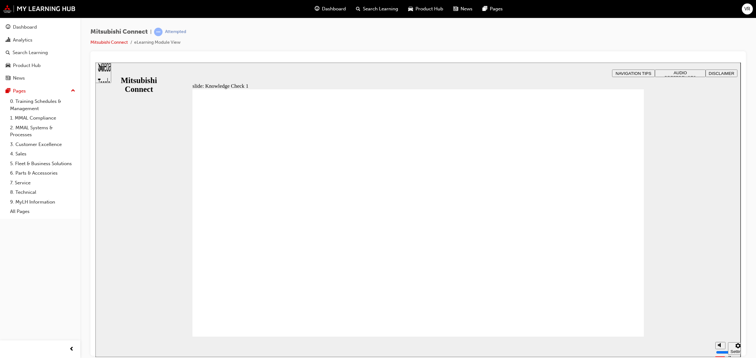
checkbox input "true"
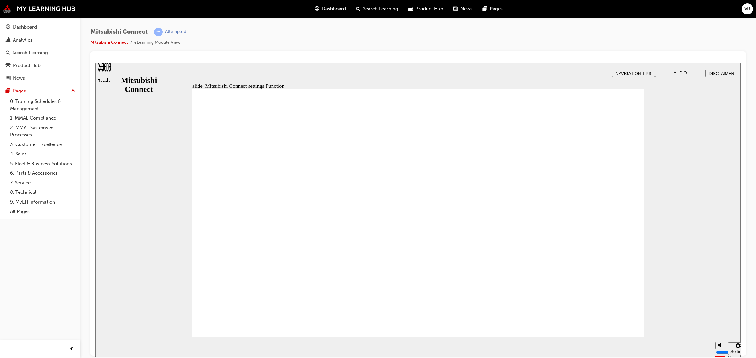
radio input "true"
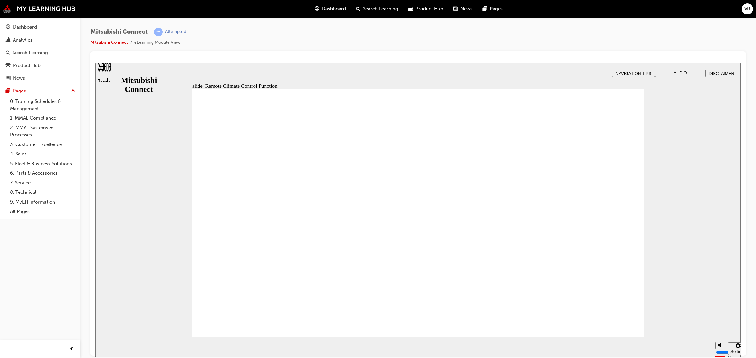
drag, startPoint x: 481, startPoint y: 205, endPoint x: 492, endPoint y: 205, distance: 10.4
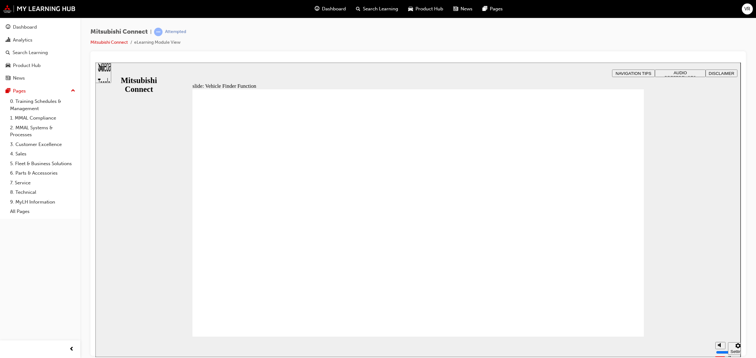
checkbox input "true"
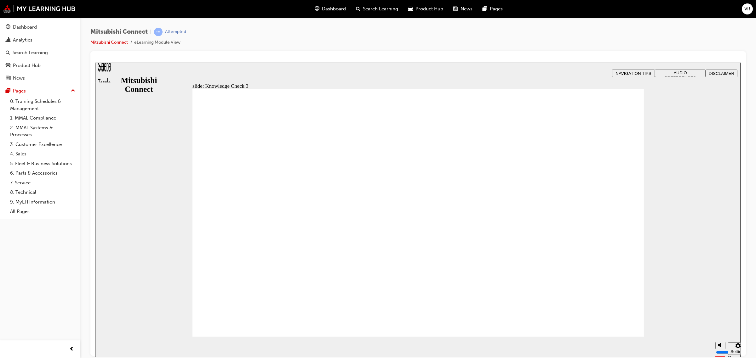
checkbox input "true"
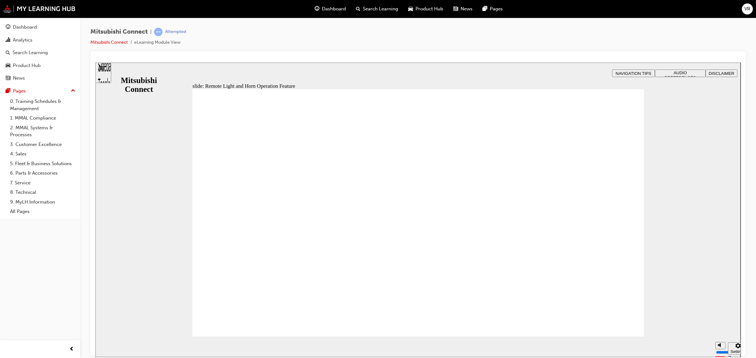
radio input "true"
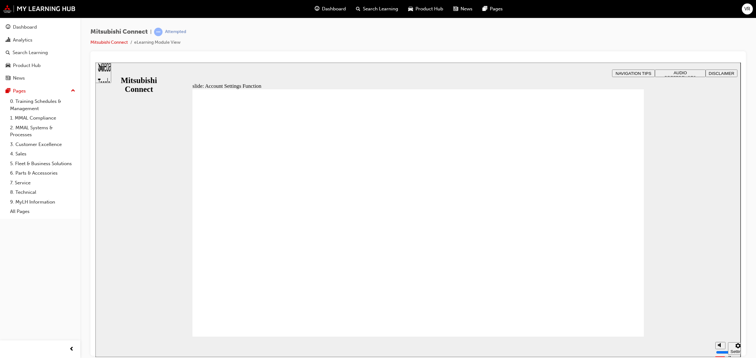
checkbox input "true"
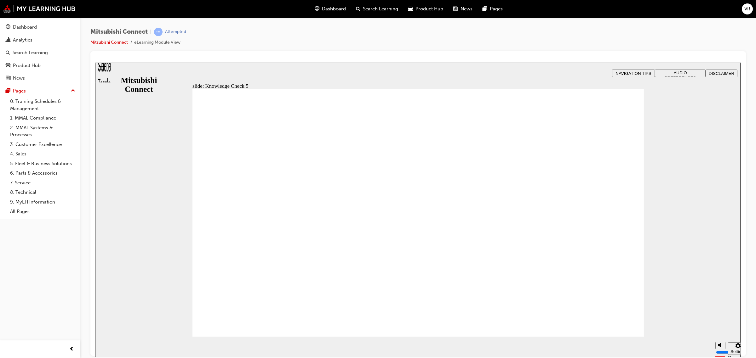
checkbox input "true"
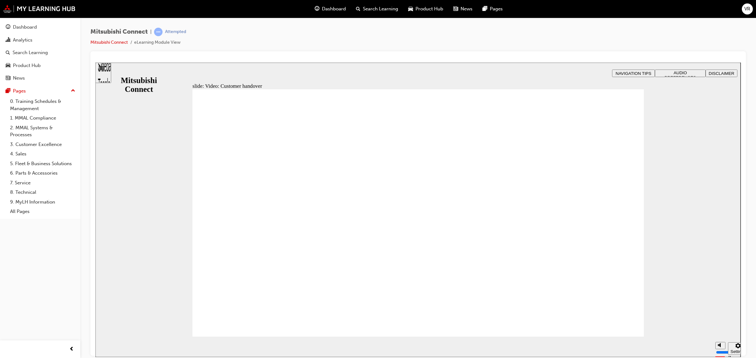
radio input "true"
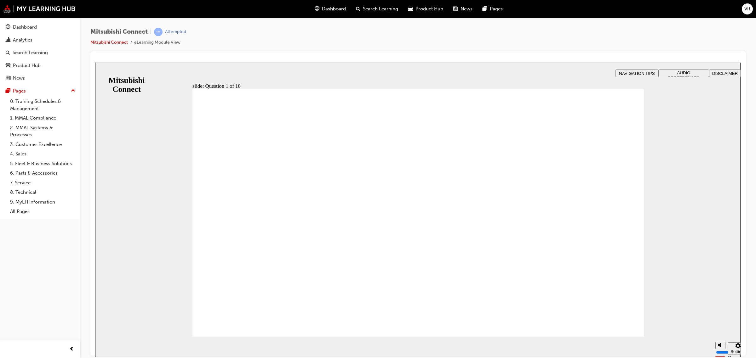
checkbox input "true"
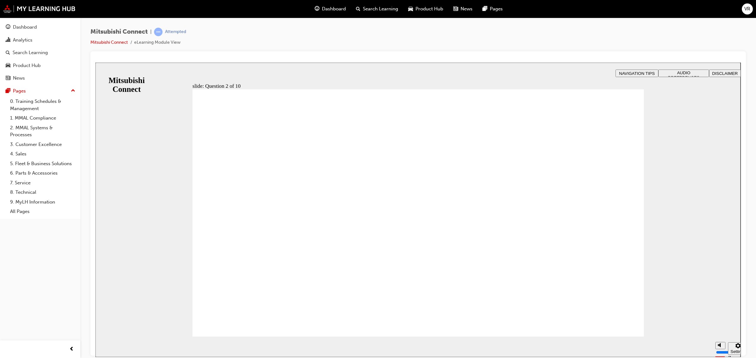
checkbox input "true"
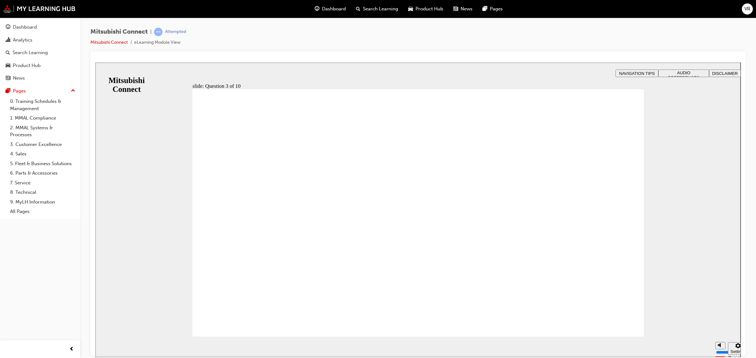
radio input "true"
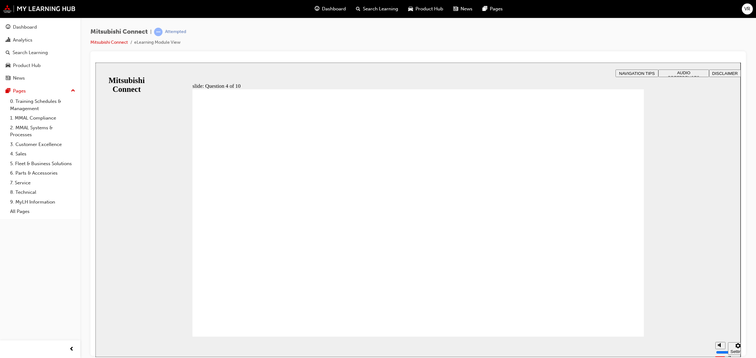
checkbox input "true"
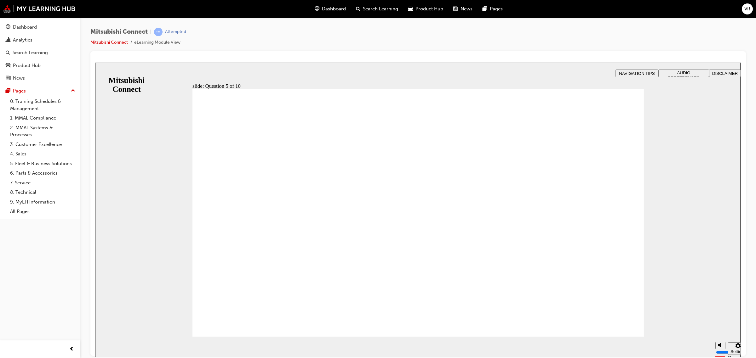
checkbox input "true"
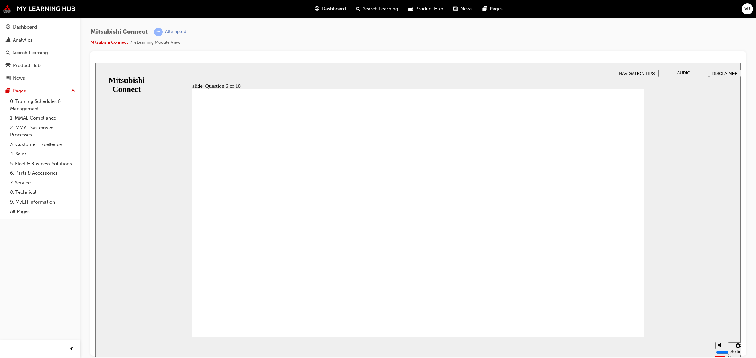
drag, startPoint x: 610, startPoint y: 316, endPoint x: 598, endPoint y: 318, distance: 11.7
checkbox input "true"
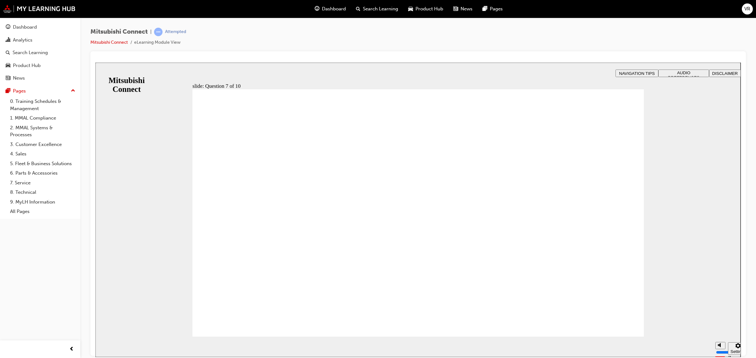
radio input "true"
click icon
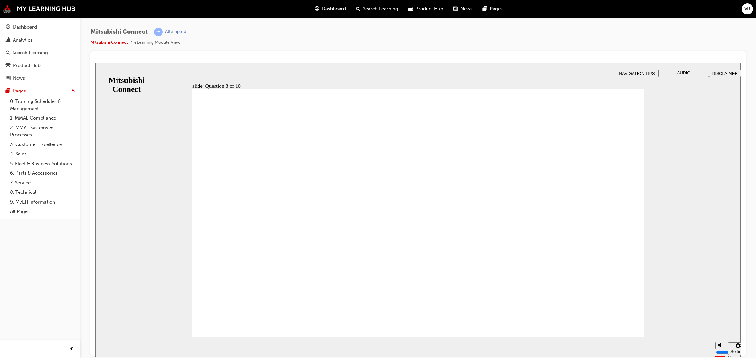
click icon
radio input "true"
click icon
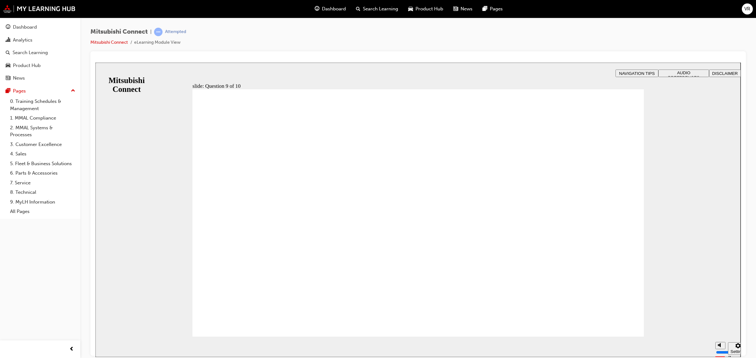
click image
checkbox input "true"
click icon
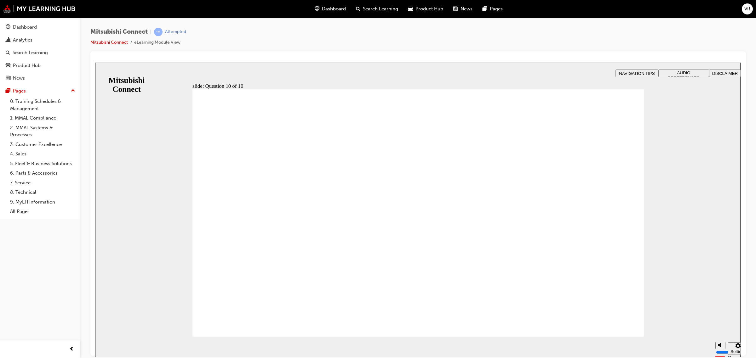
click icon
click image
click link "Mitsubishi Connect"
